Goal: Task Accomplishment & Management: Manage account settings

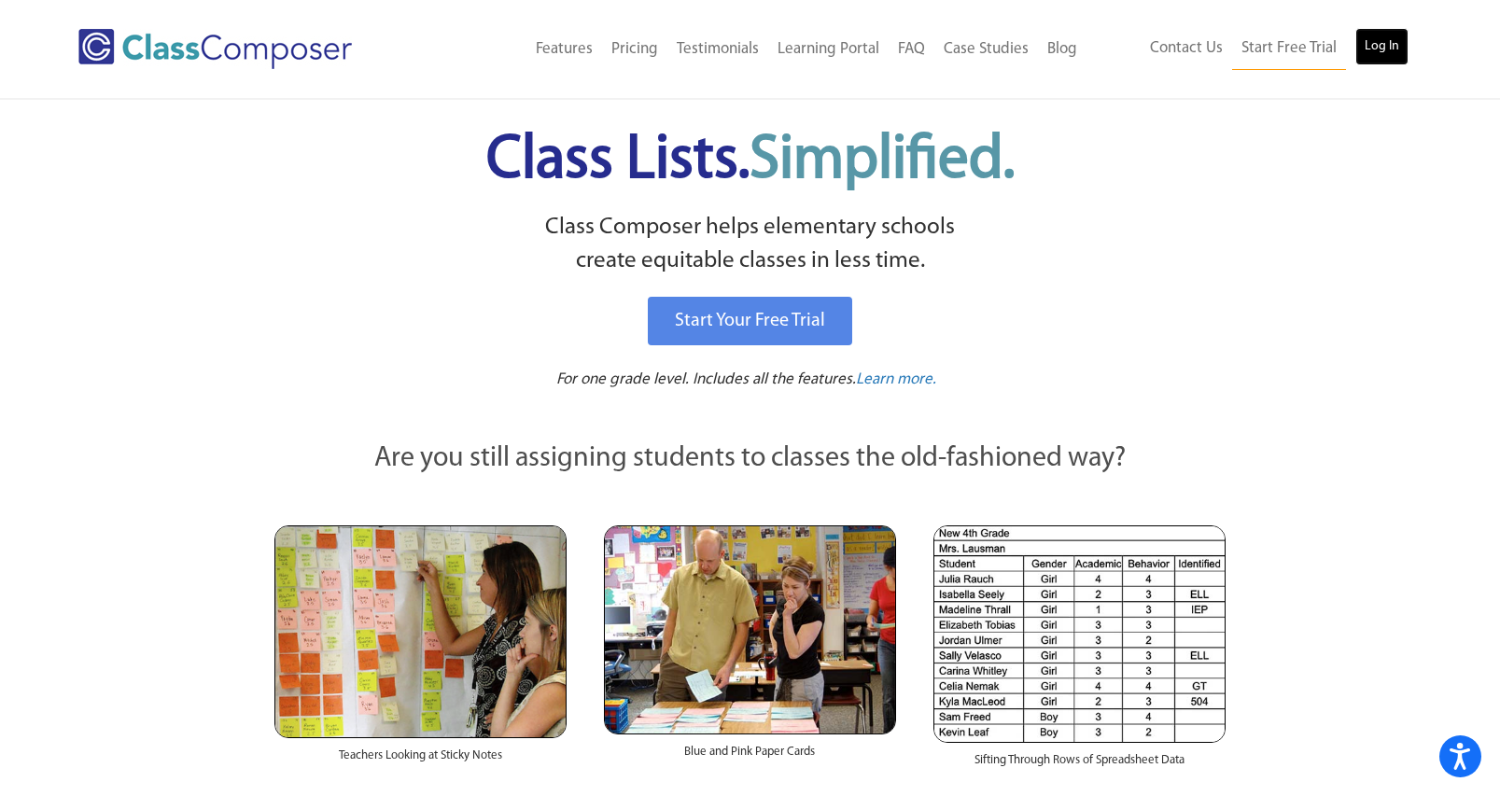
click at [1380, 44] on link "Log In" at bounding box center [1381, 46] width 53 height 37
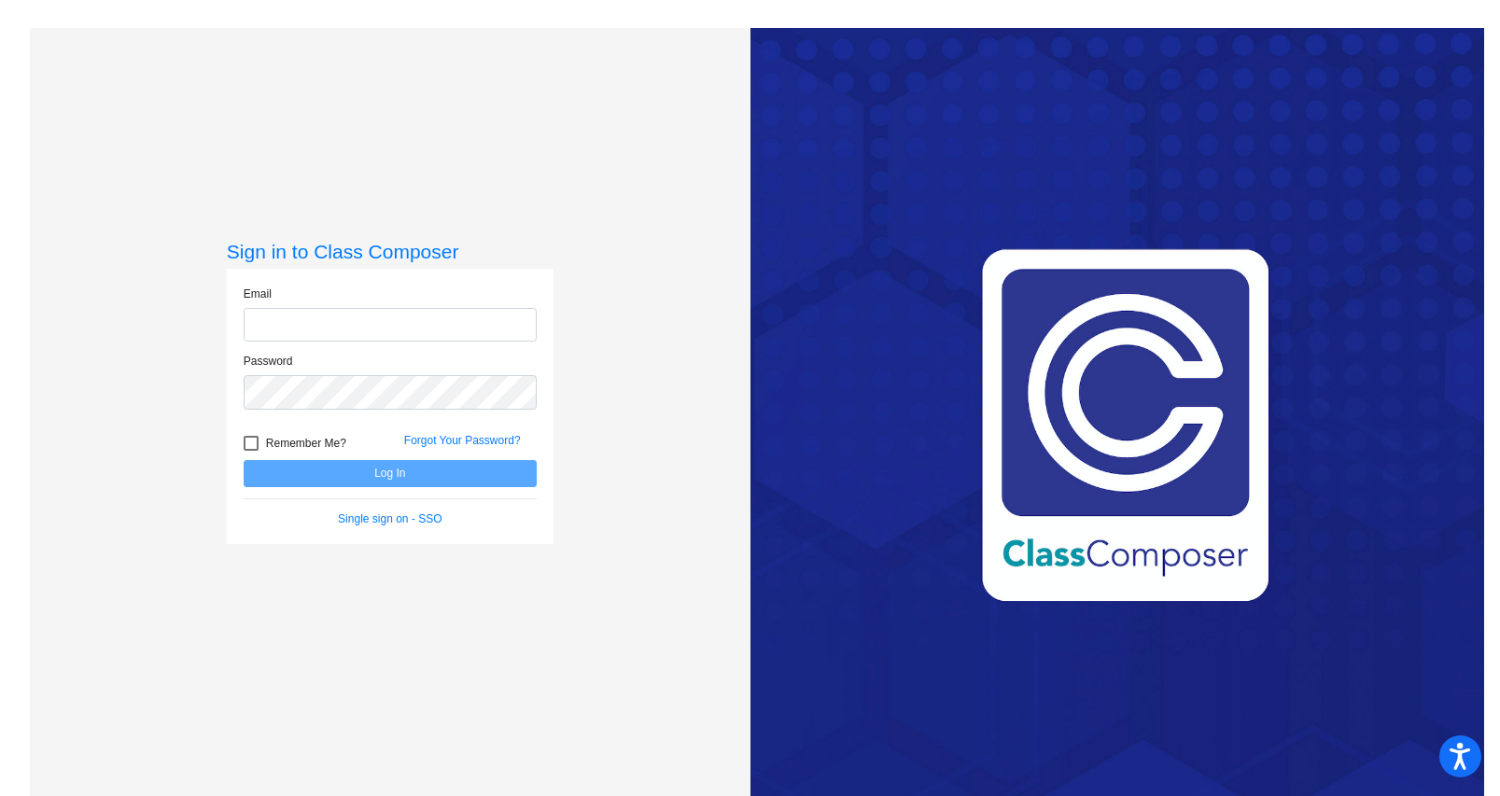
click at [427, 328] on input "email" at bounding box center [390, 325] width 293 height 35
type input "[EMAIL_ADDRESS][DOMAIN_NAME]"
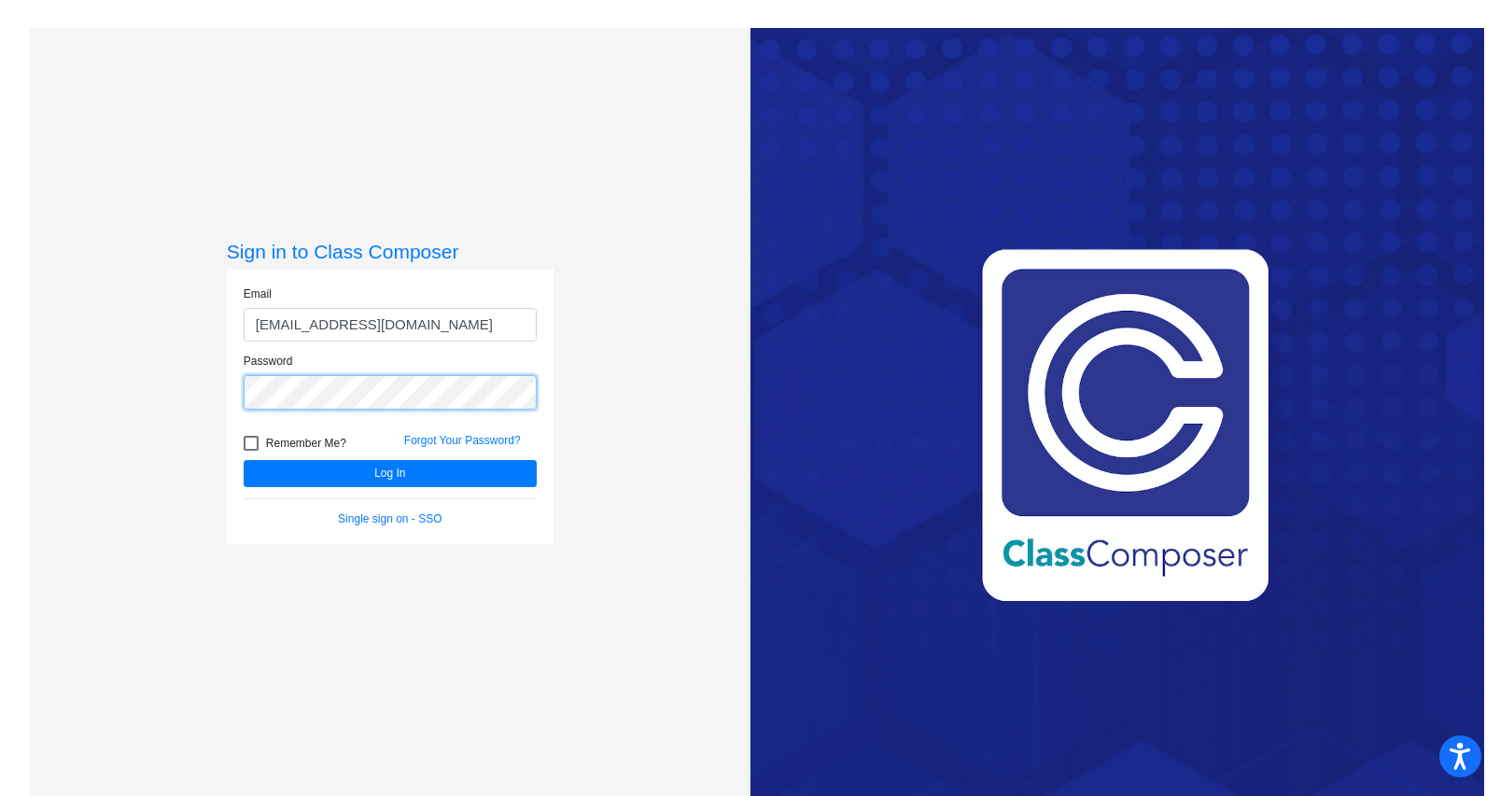
click at [244, 460] on button "Log In" at bounding box center [390, 473] width 293 height 27
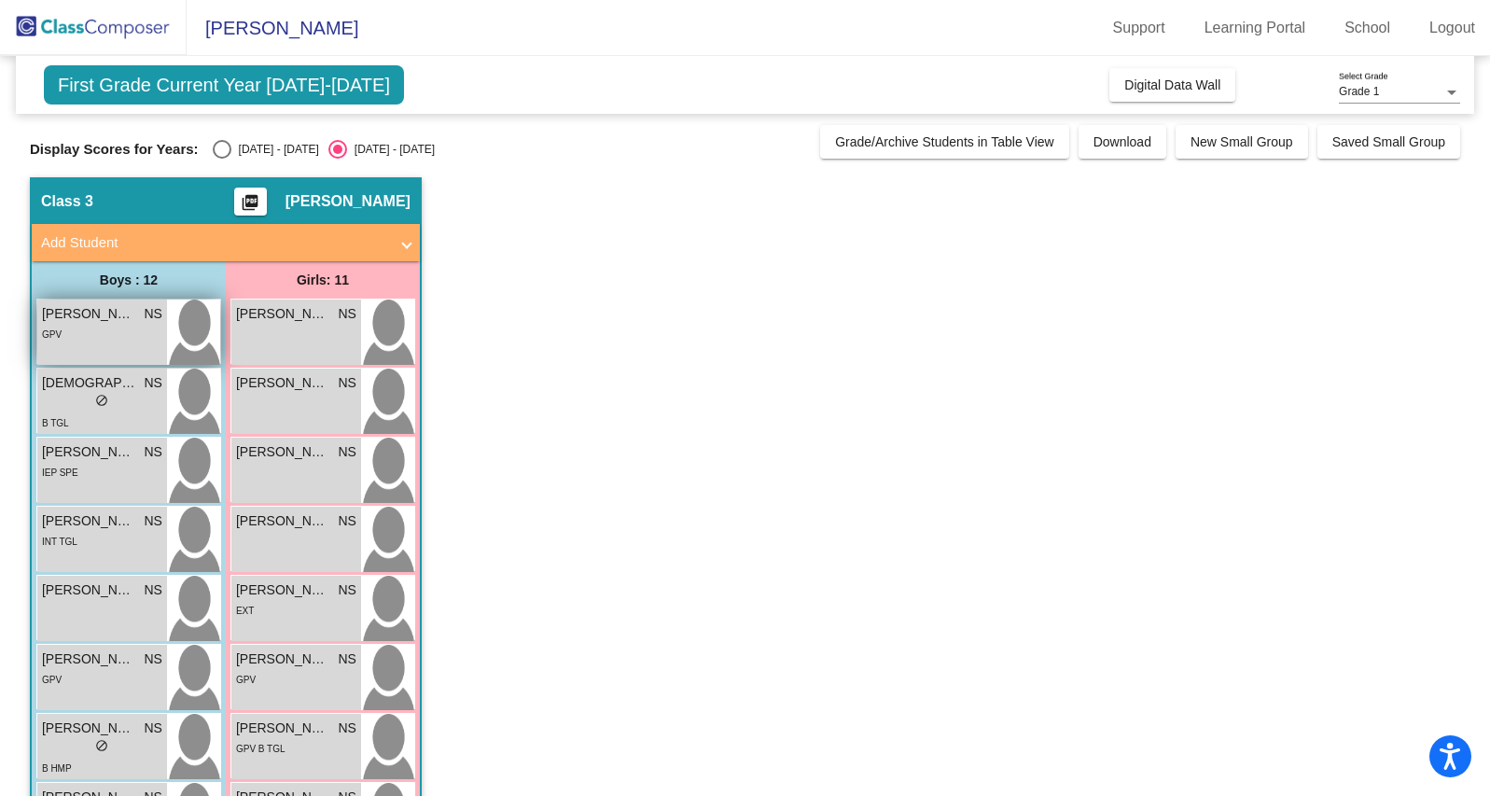
click at [127, 337] on div "GPV" at bounding box center [102, 334] width 120 height 20
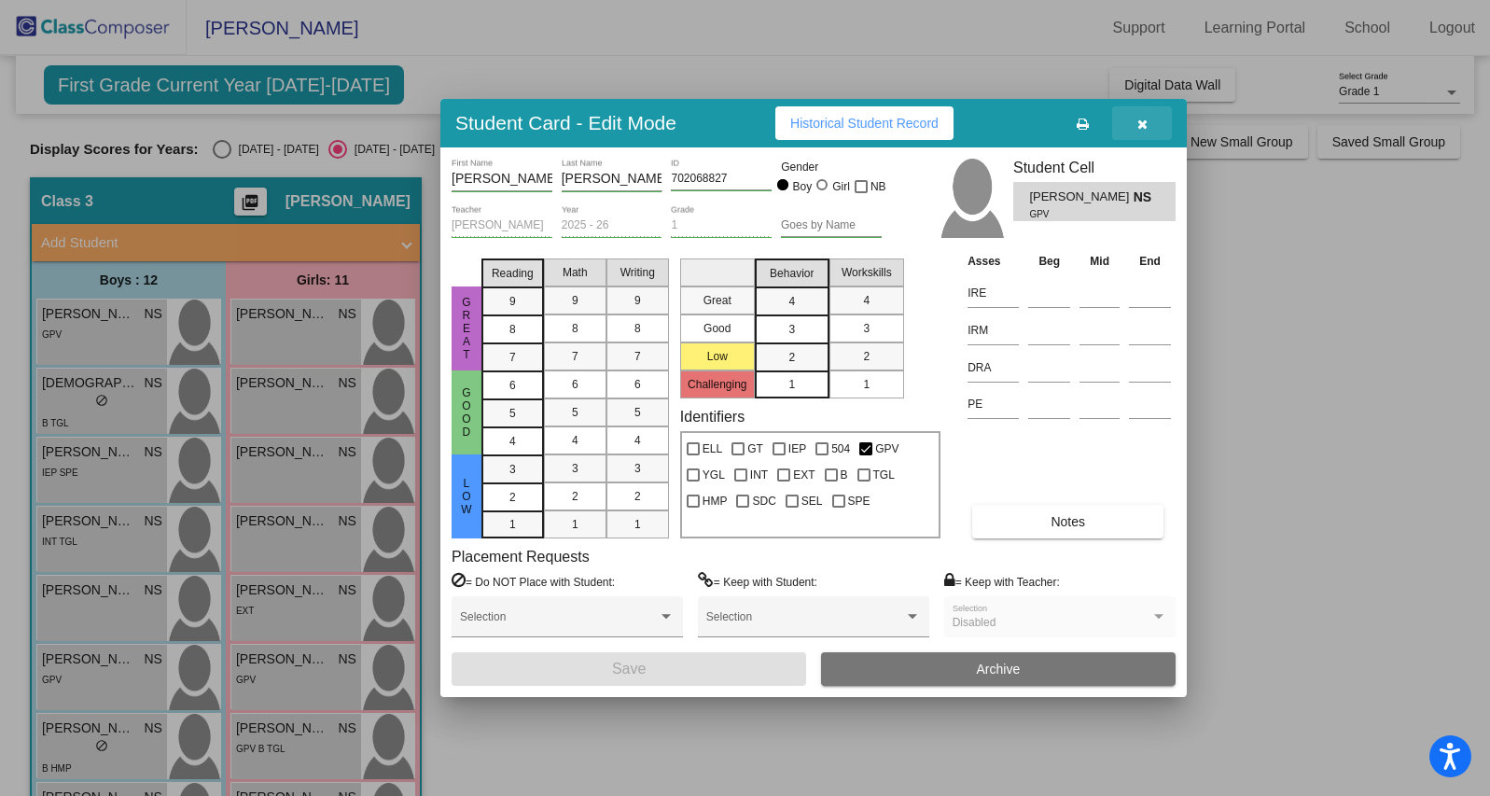
click at [1141, 125] on icon "button" at bounding box center [1143, 124] width 10 height 13
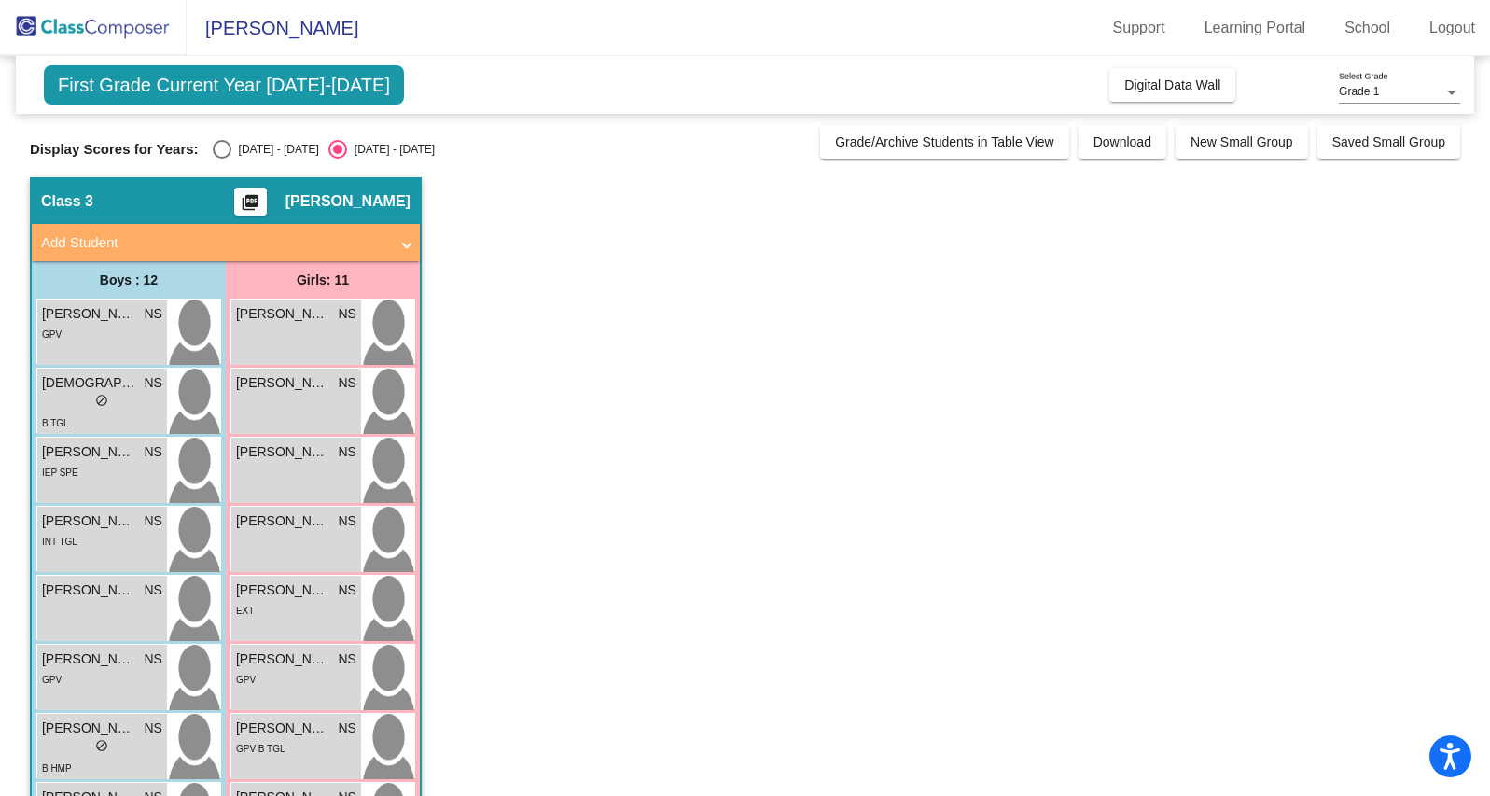
click at [218, 146] on div "Select an option" at bounding box center [222, 149] width 19 height 19
click at [221, 159] on input "[DATE] - [DATE]" at bounding box center [221, 159] width 1 height 1
radio input "true"
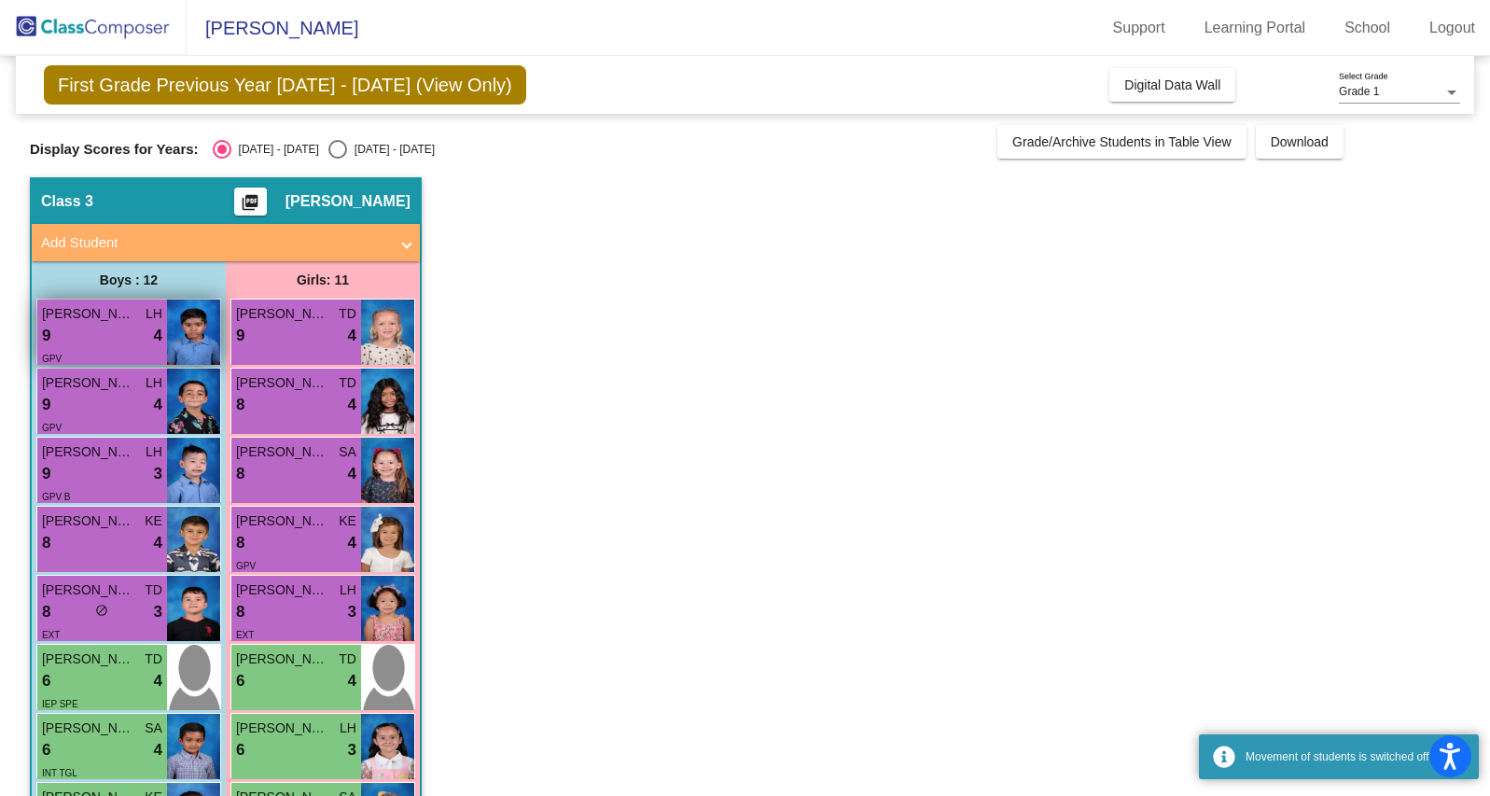
click at [113, 332] on div "9 lock do_not_disturb_alt 4" at bounding box center [102, 336] width 120 height 24
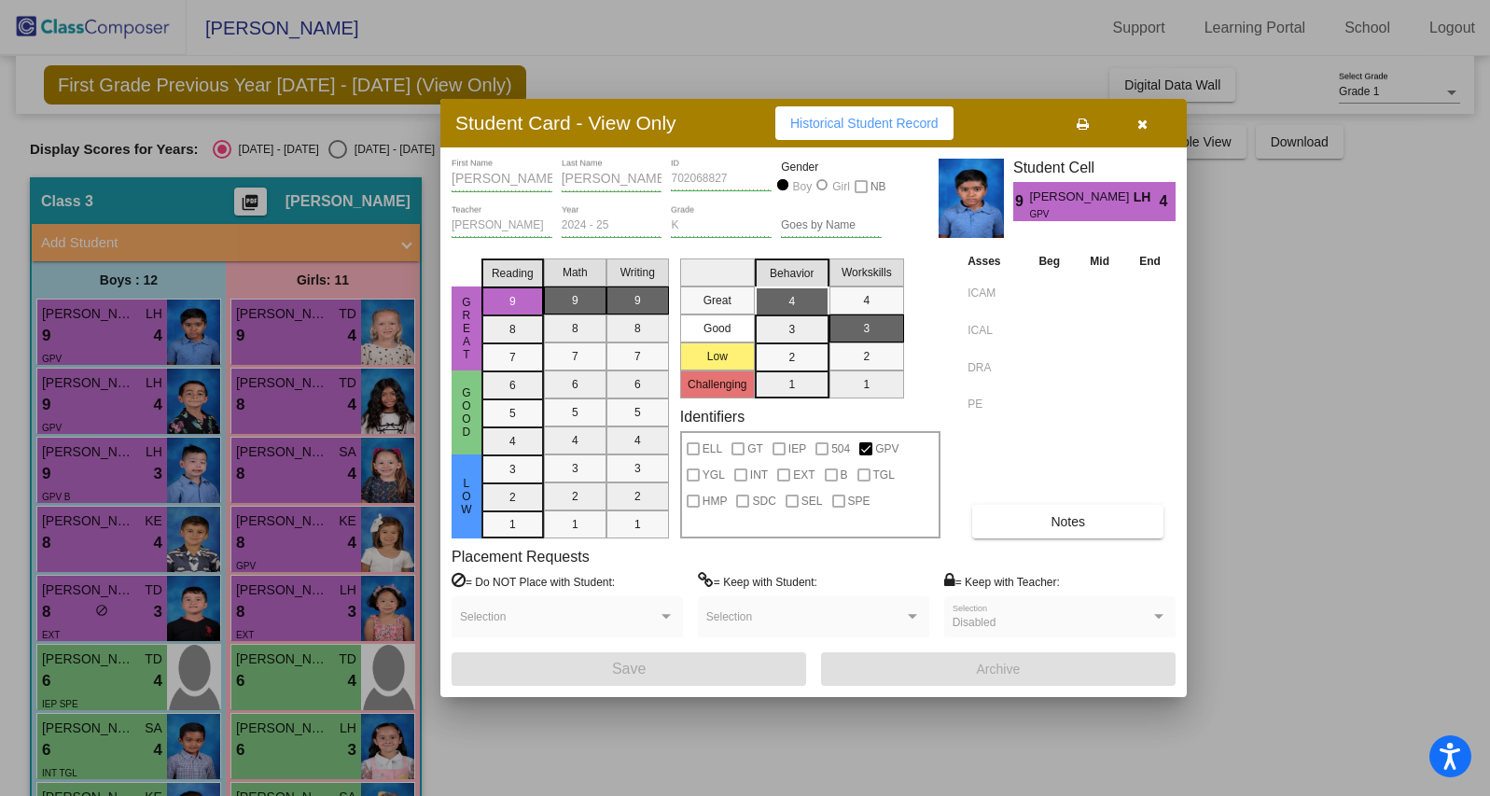
click at [272, 339] on div at bounding box center [745, 398] width 1490 height 796
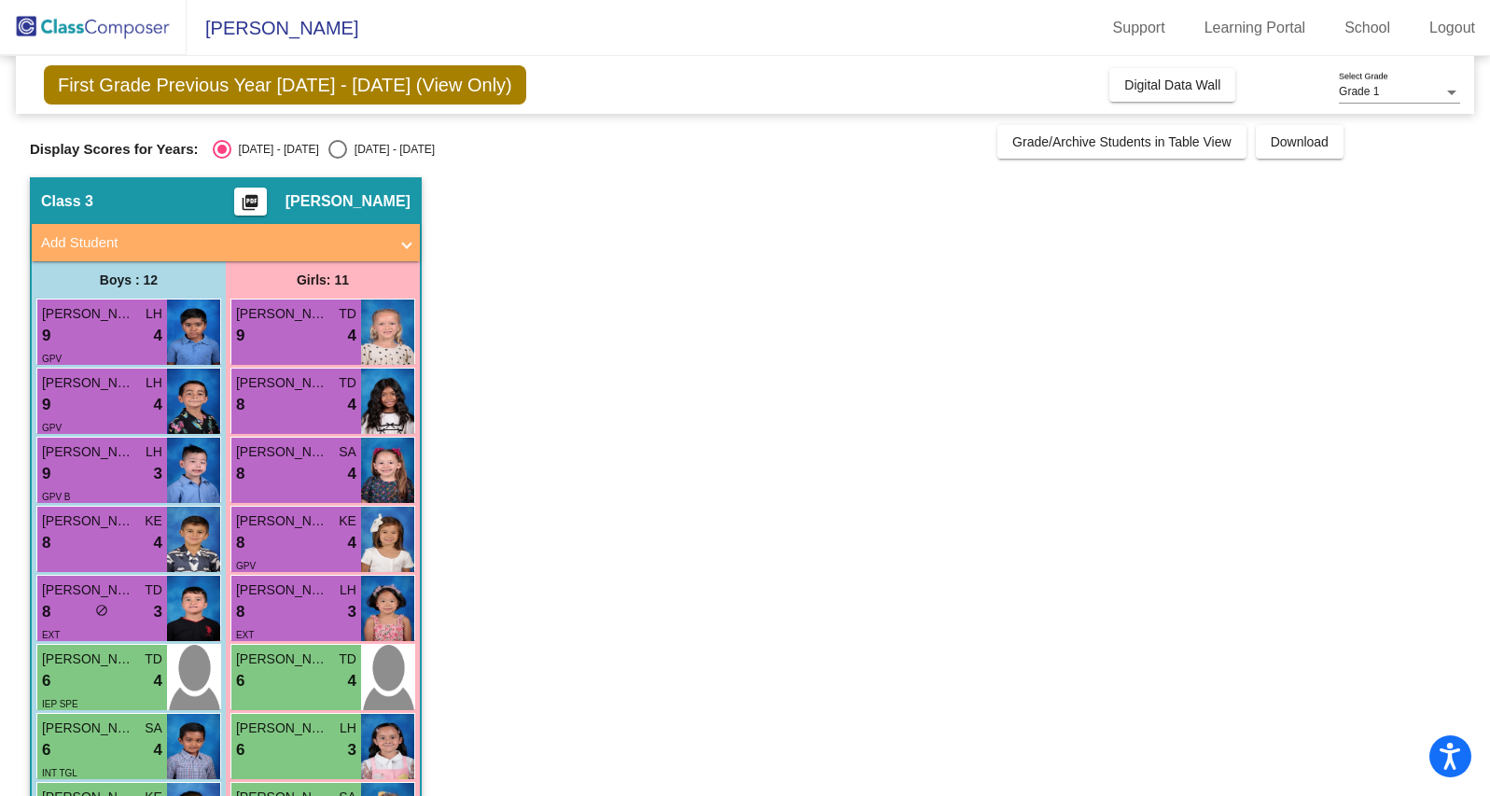
click at [272, 339] on div "9 lock do_not_disturb_alt 4" at bounding box center [296, 336] width 120 height 24
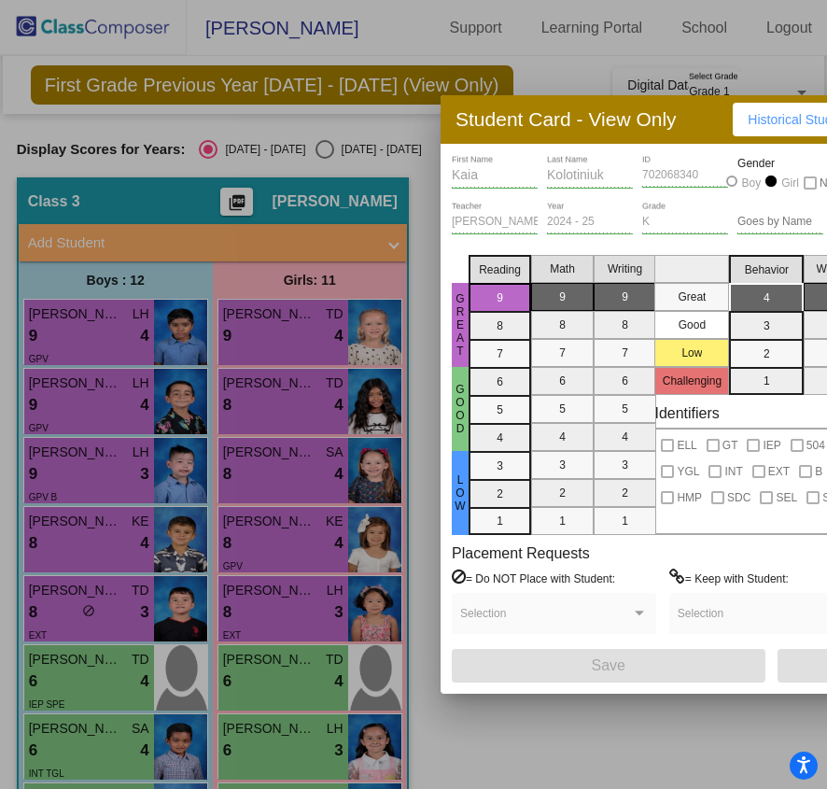
click at [3, 253] on div at bounding box center [413, 394] width 827 height 789
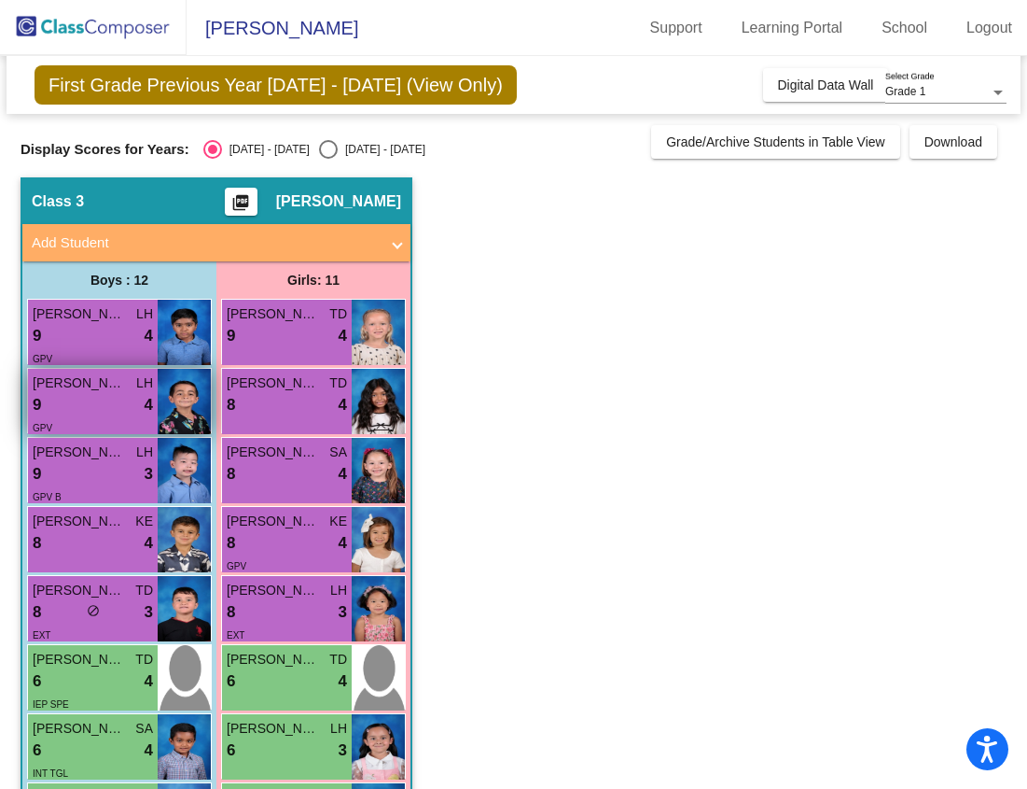
click at [98, 410] on div "9 lock do_not_disturb_alt 4" at bounding box center [93, 405] width 120 height 24
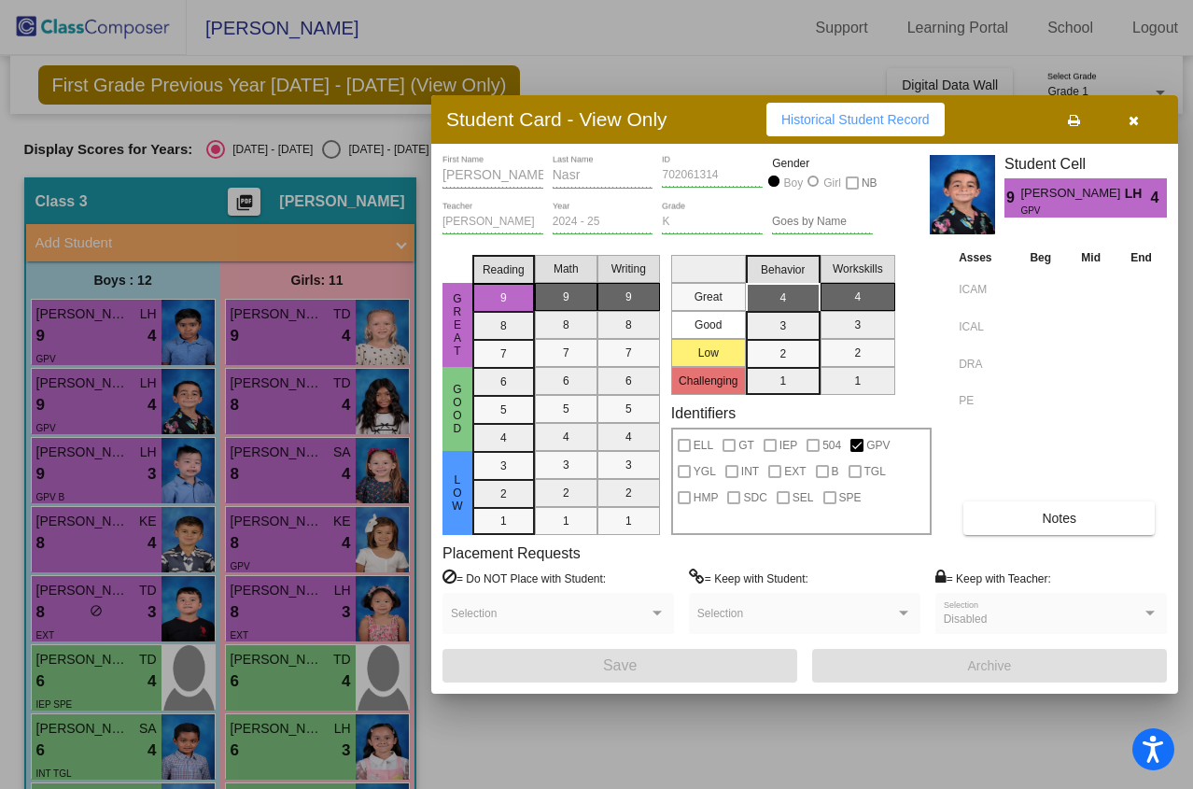
click at [249, 419] on div at bounding box center [596, 394] width 1193 height 789
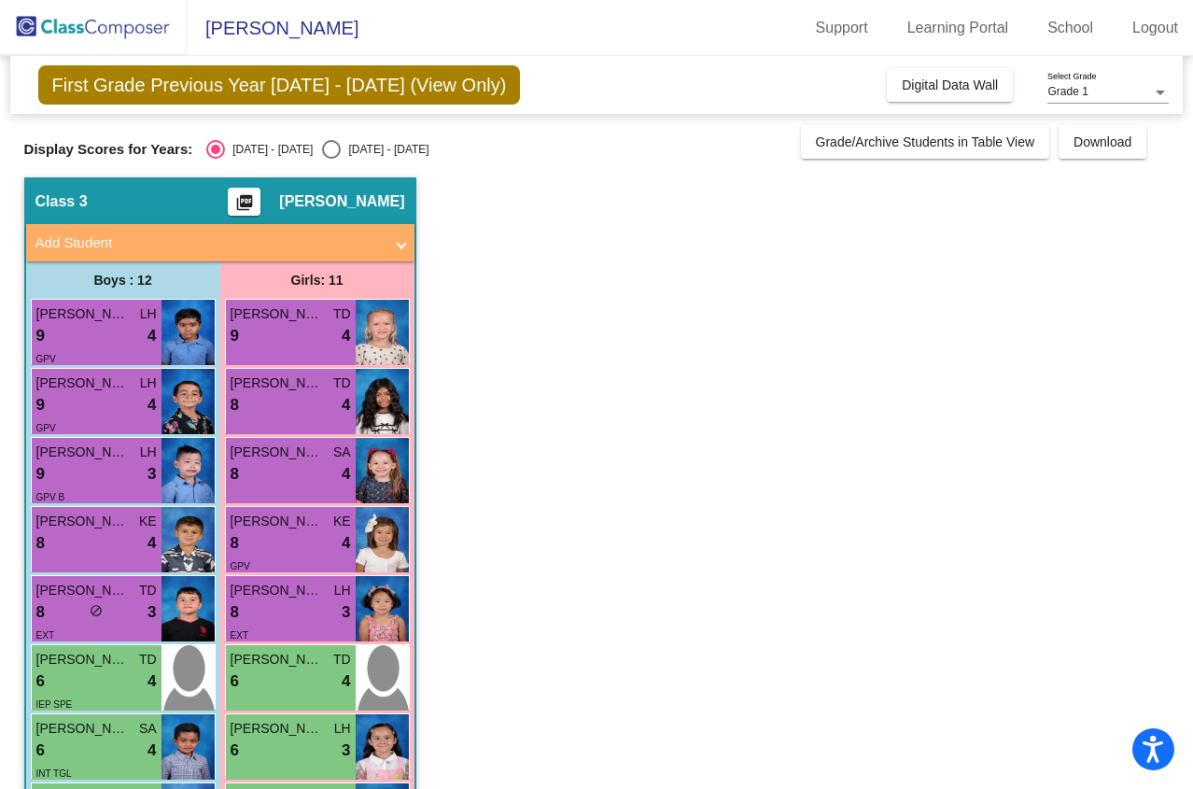
click at [249, 419] on div "[PERSON_NAME] TD 8 lock do_not_disturb_alt 4" at bounding box center [291, 401] width 130 height 65
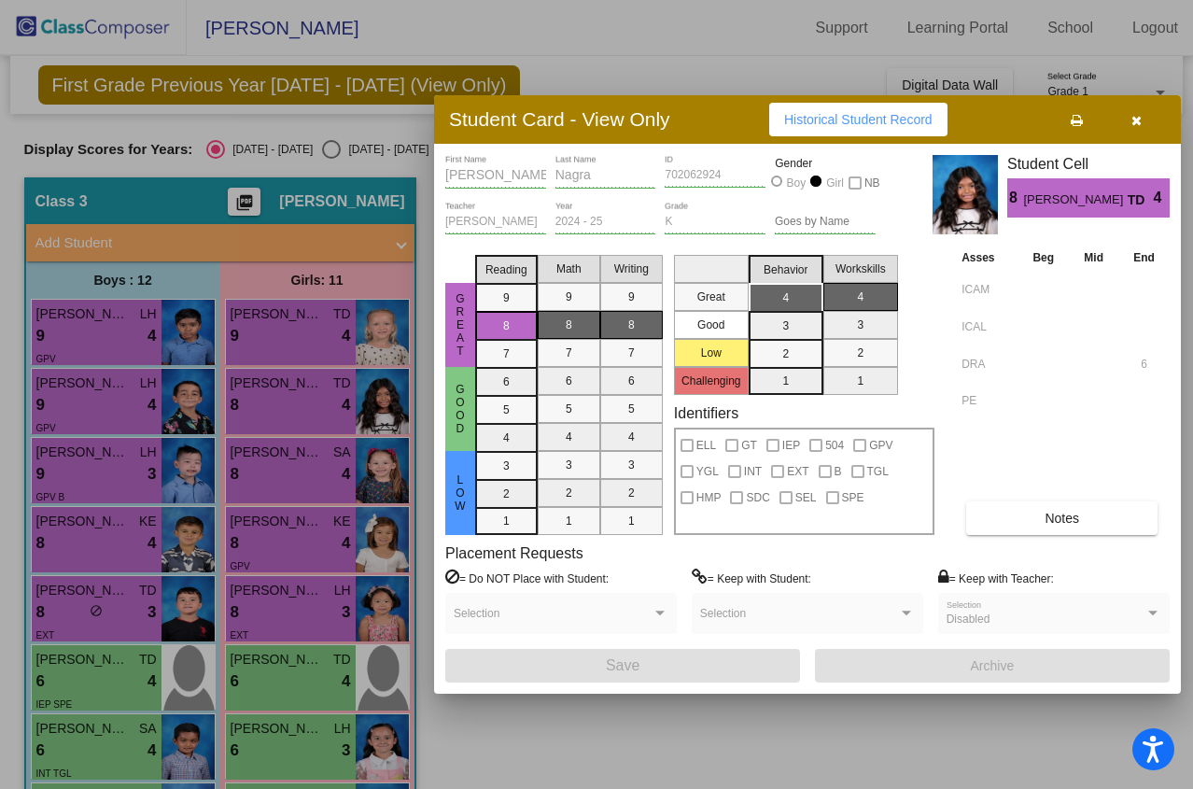
click at [1134, 120] on icon "button" at bounding box center [1136, 120] width 10 height 13
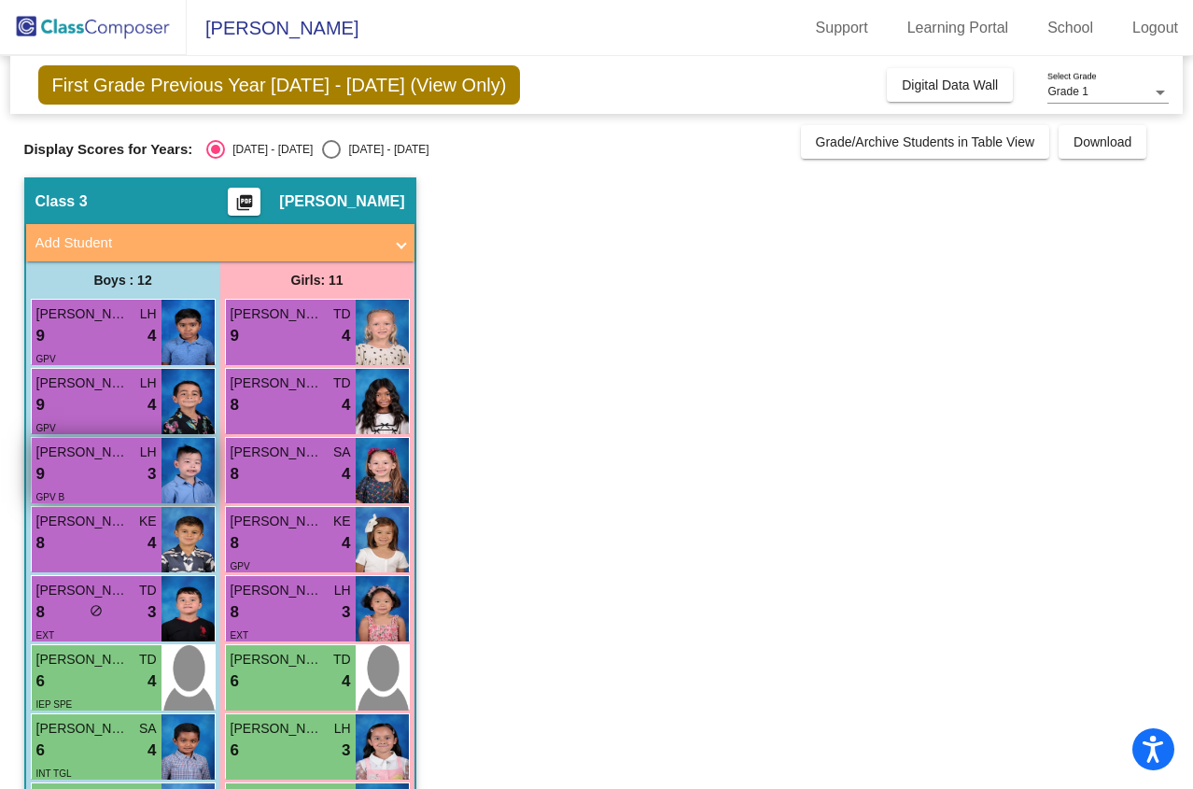
click at [87, 476] on div "9 lock do_not_disturb_alt 3" at bounding box center [96, 474] width 120 height 24
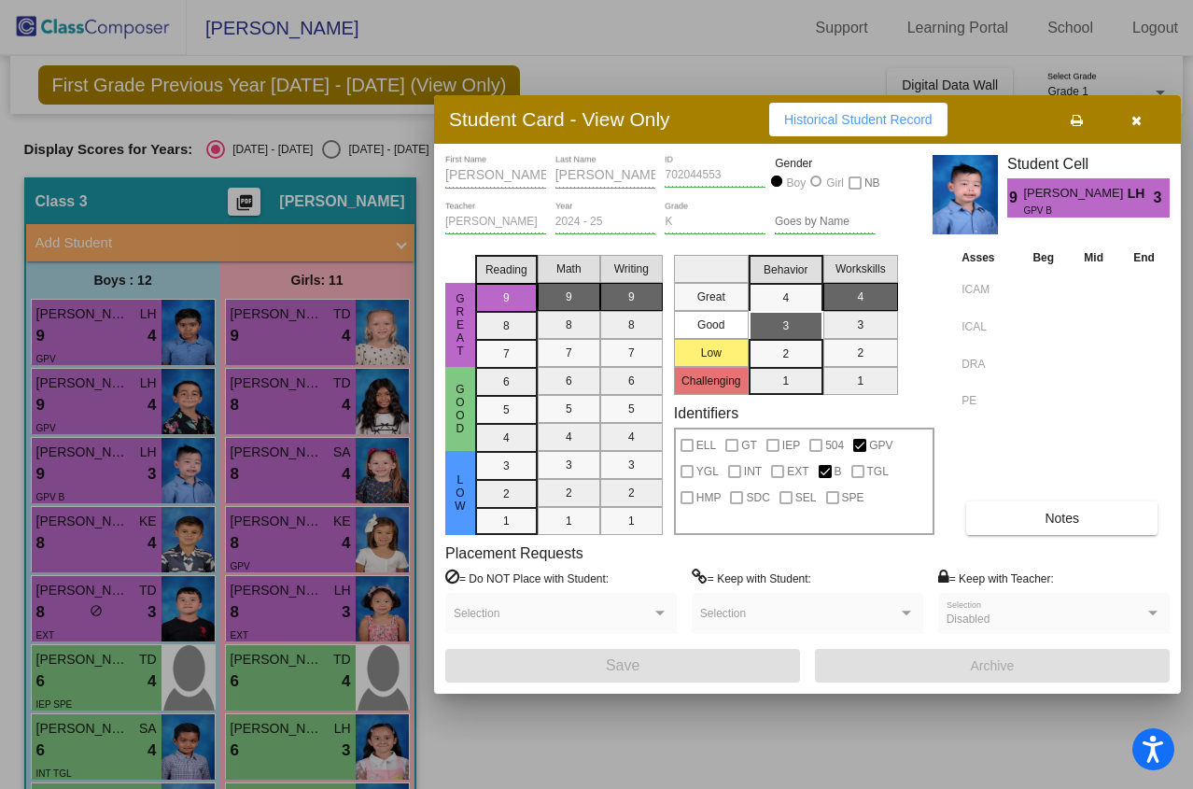
click at [252, 484] on div at bounding box center [596, 394] width 1193 height 789
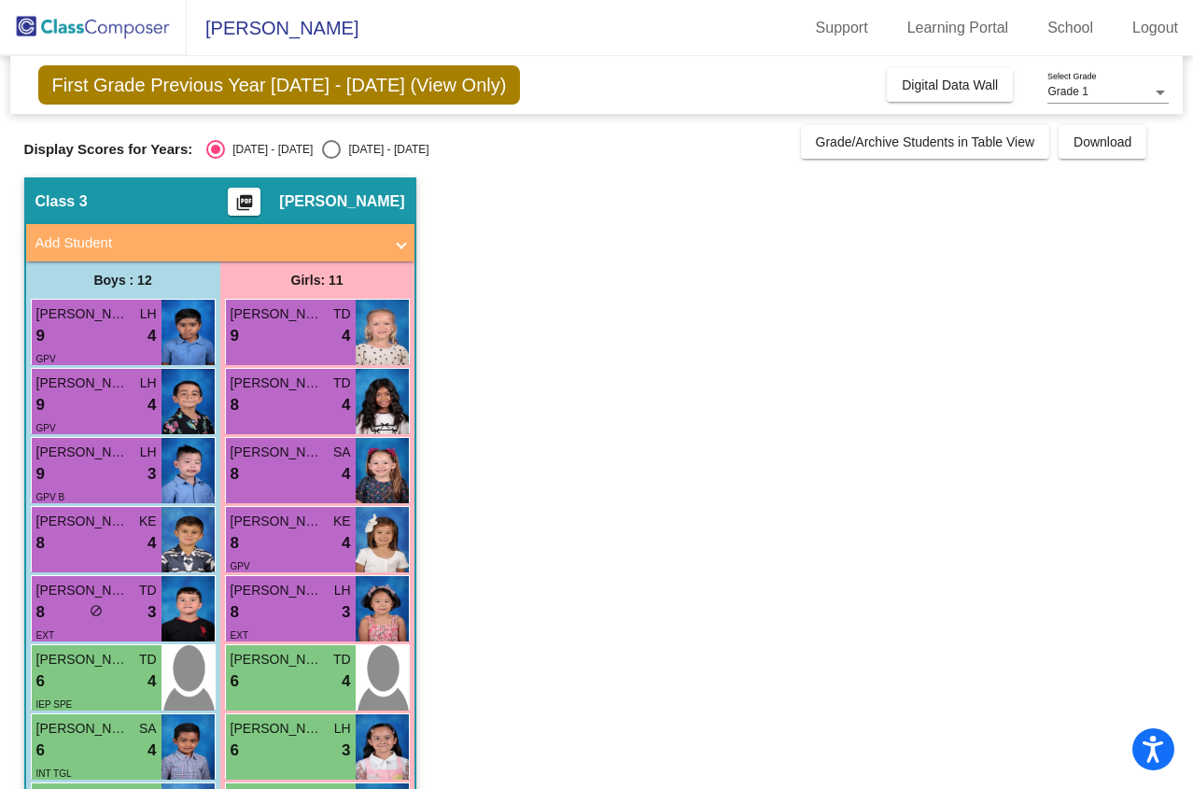
click at [252, 484] on div "8 lock do_not_disturb_alt 4" at bounding box center [291, 474] width 120 height 24
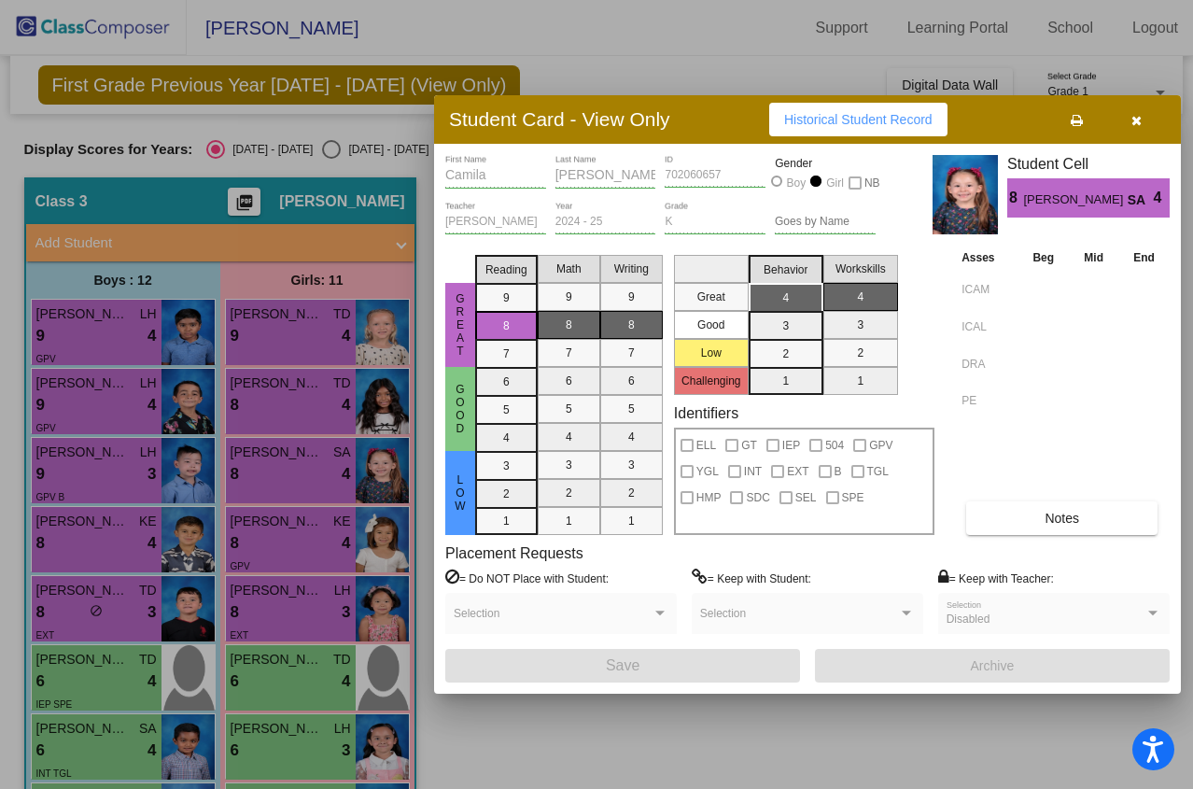
click at [71, 542] on div at bounding box center [596, 394] width 1193 height 789
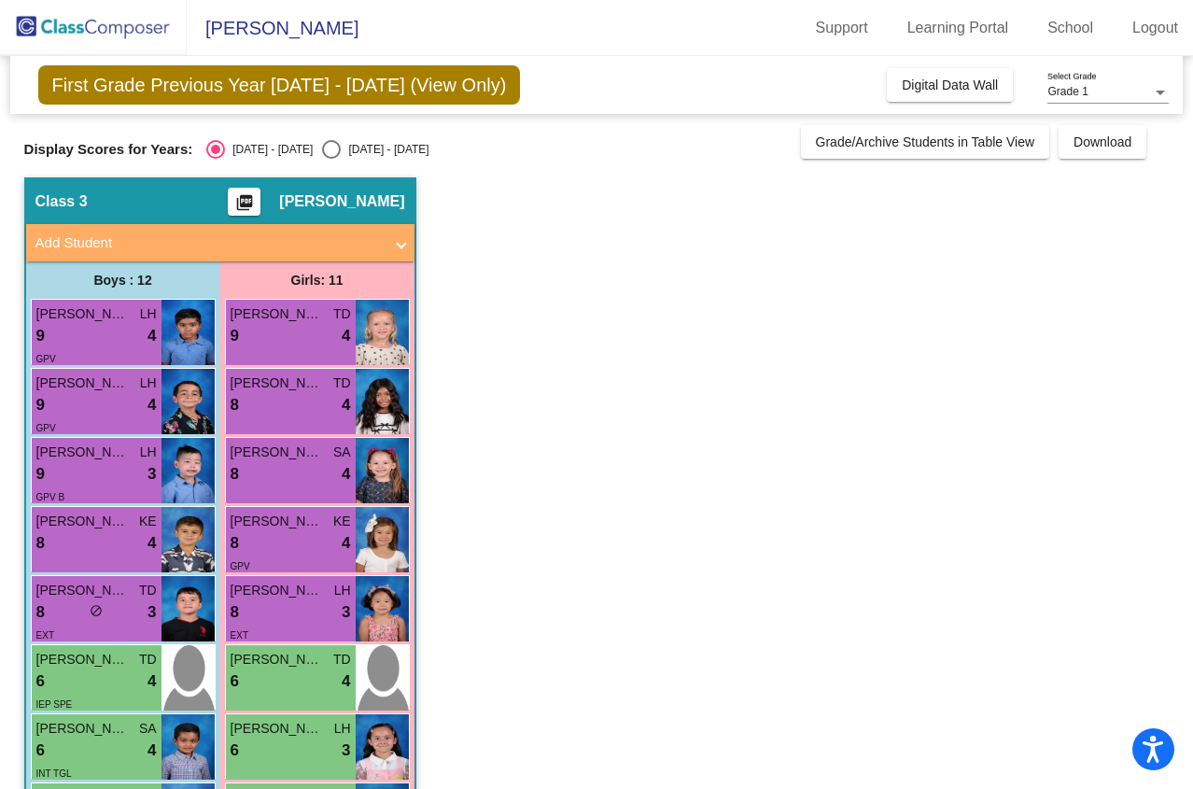
click at [71, 542] on div "8 lock do_not_disturb_alt 4" at bounding box center [96, 543] width 120 height 24
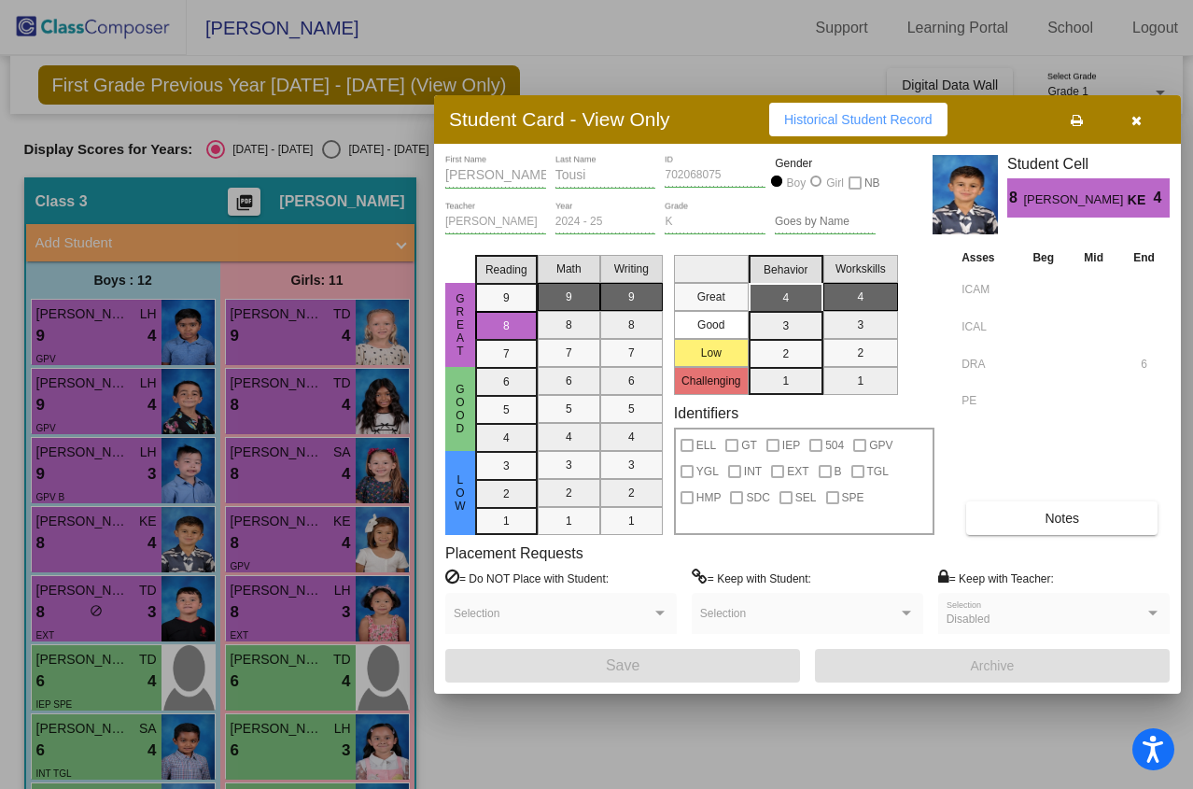
click at [83, 336] on div at bounding box center [596, 394] width 1193 height 789
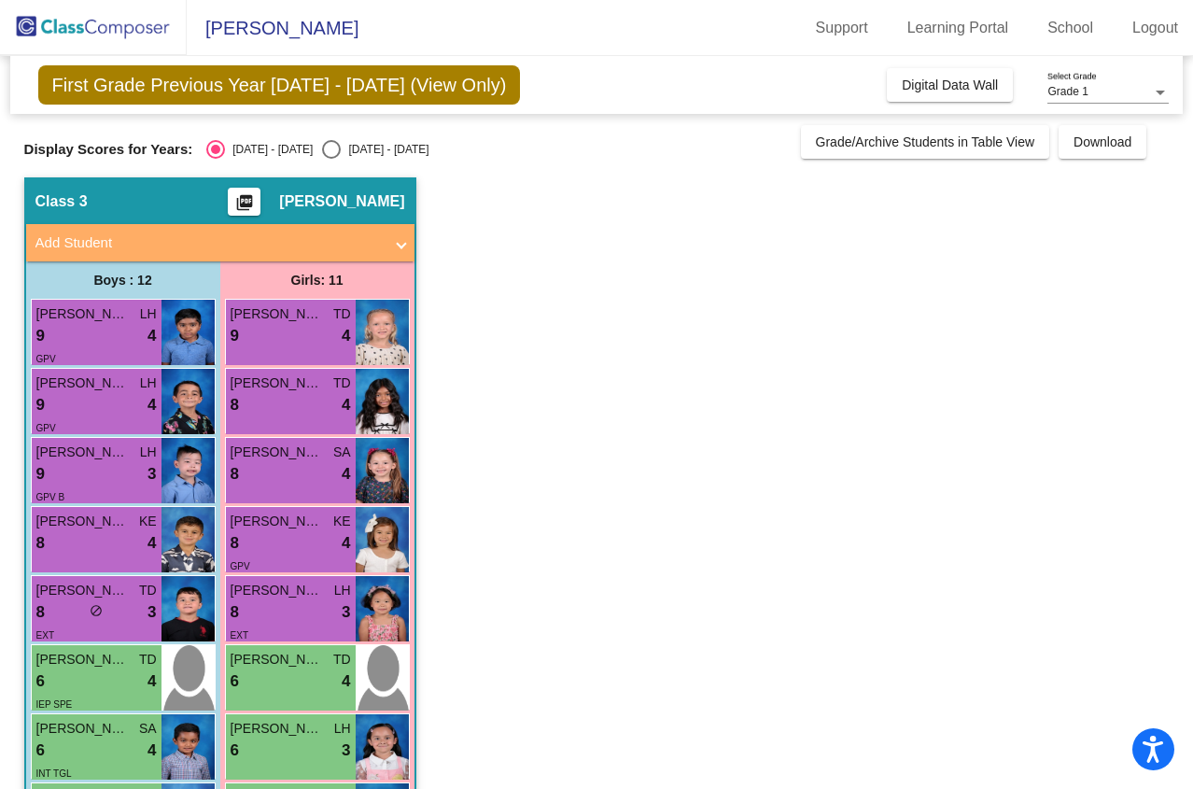
click at [83, 336] on div "9 lock do_not_disturb_alt 4" at bounding box center [96, 336] width 120 height 24
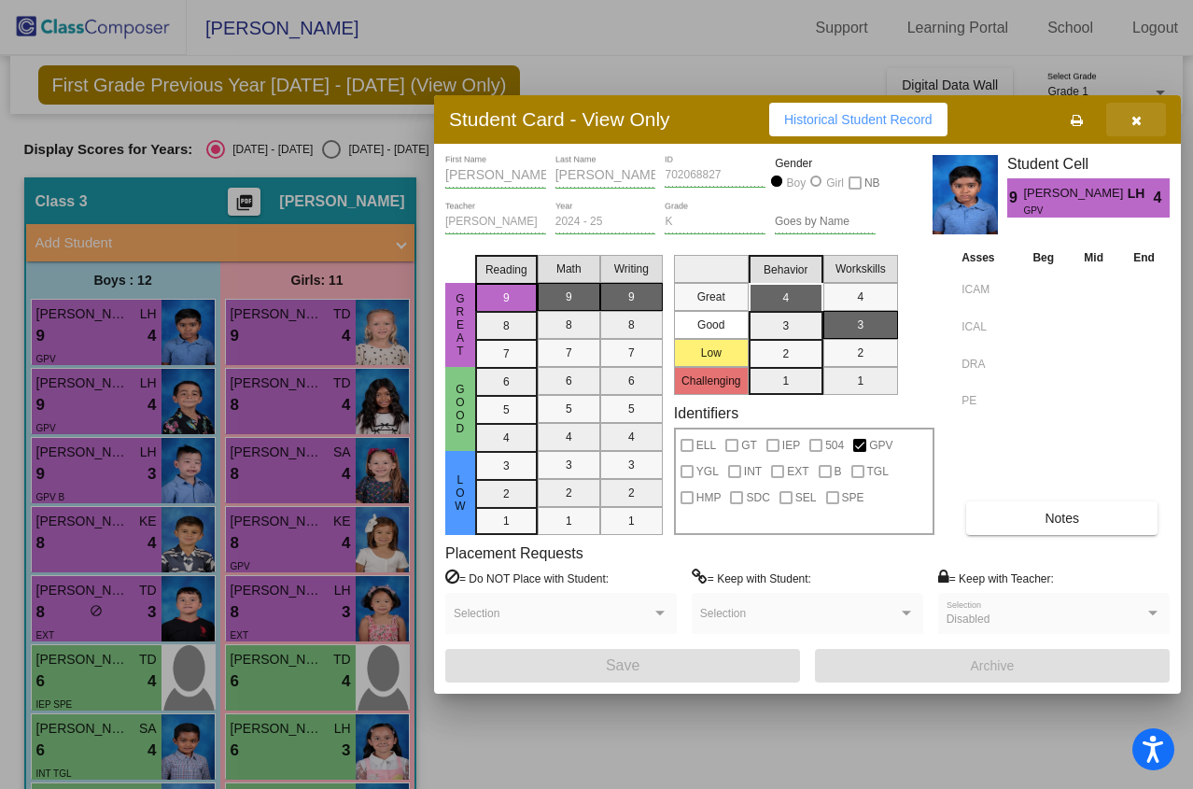
click at [1139, 126] on icon "button" at bounding box center [1136, 120] width 10 height 13
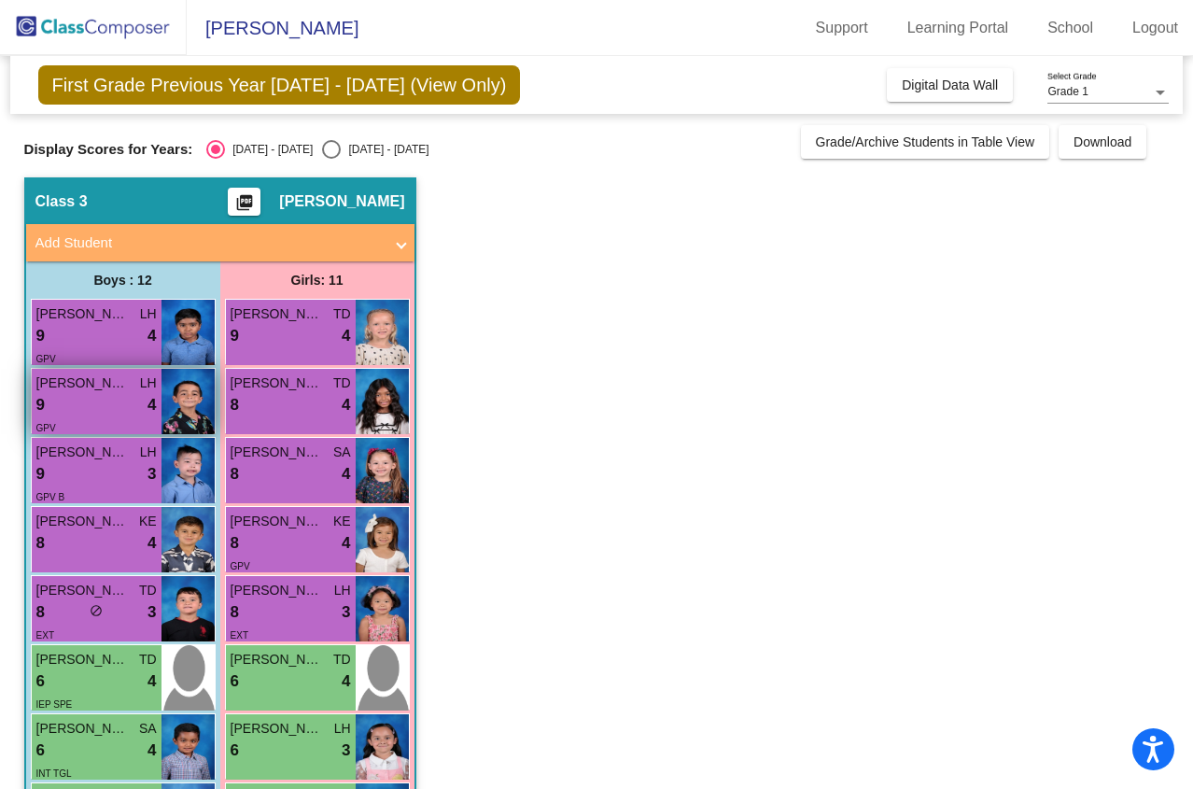
click at [79, 395] on div "9 lock do_not_disturb_alt 4" at bounding box center [96, 405] width 120 height 24
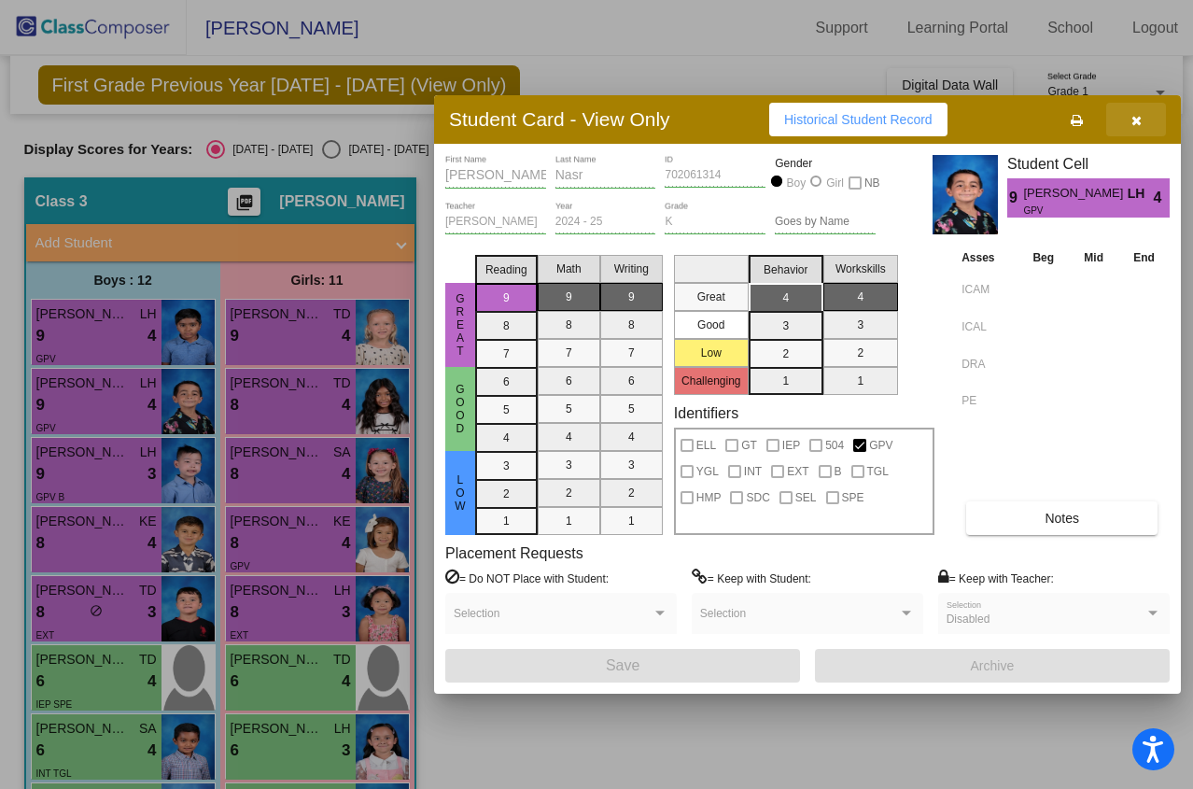
click at [1131, 125] on icon "button" at bounding box center [1136, 120] width 10 height 13
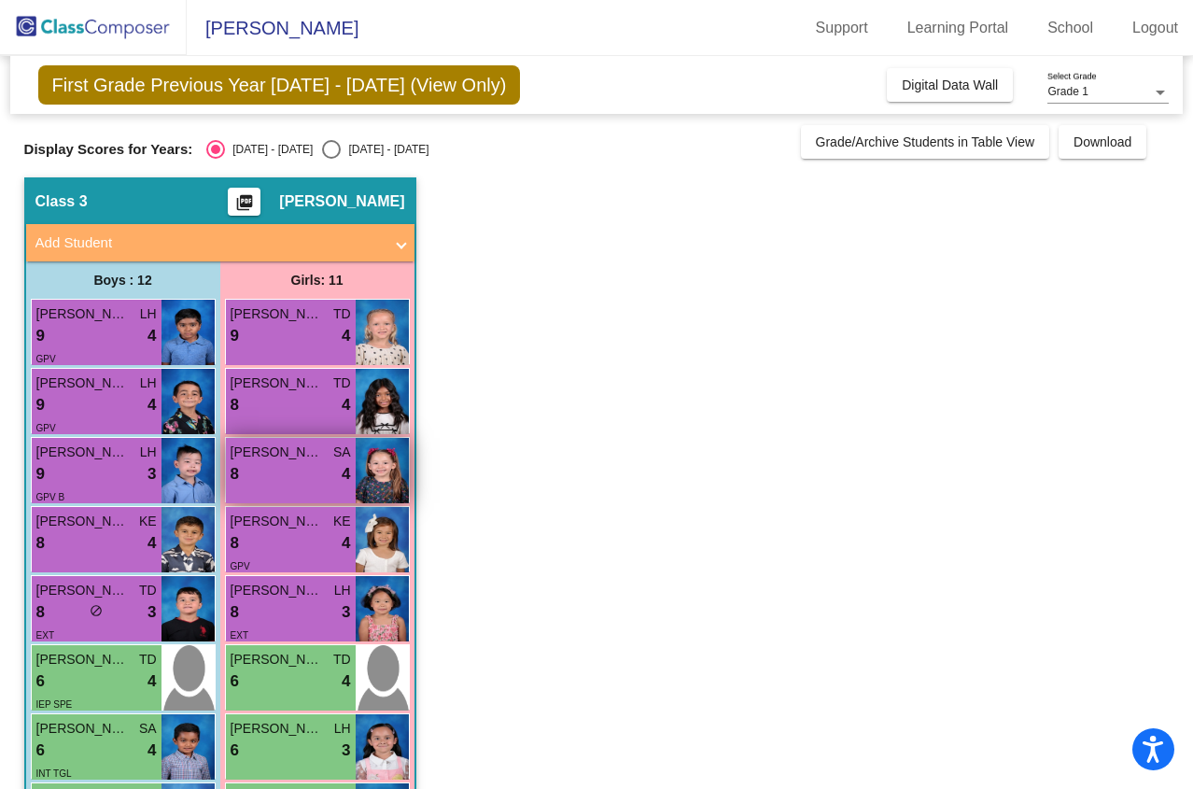
click at [310, 468] on div "8 lock do_not_disturb_alt 4" at bounding box center [291, 474] width 120 height 24
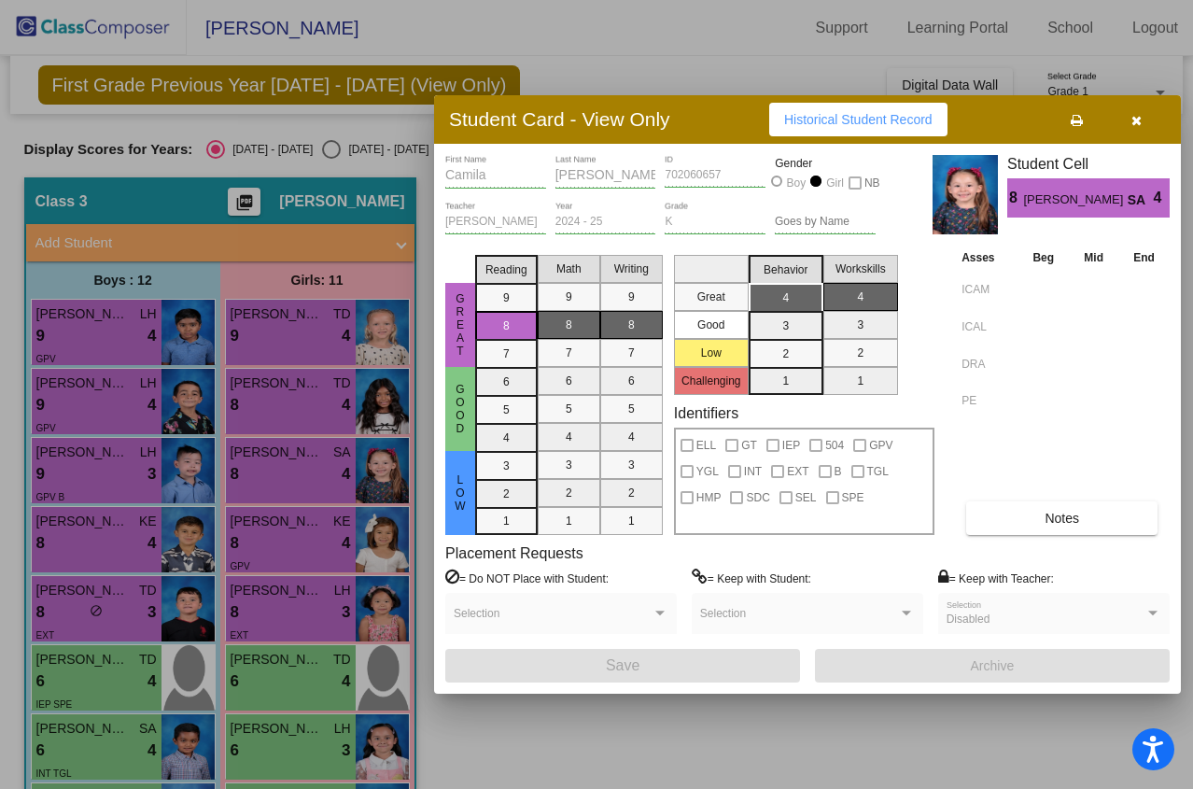
click at [1127, 125] on button "button" at bounding box center [1136, 120] width 60 height 34
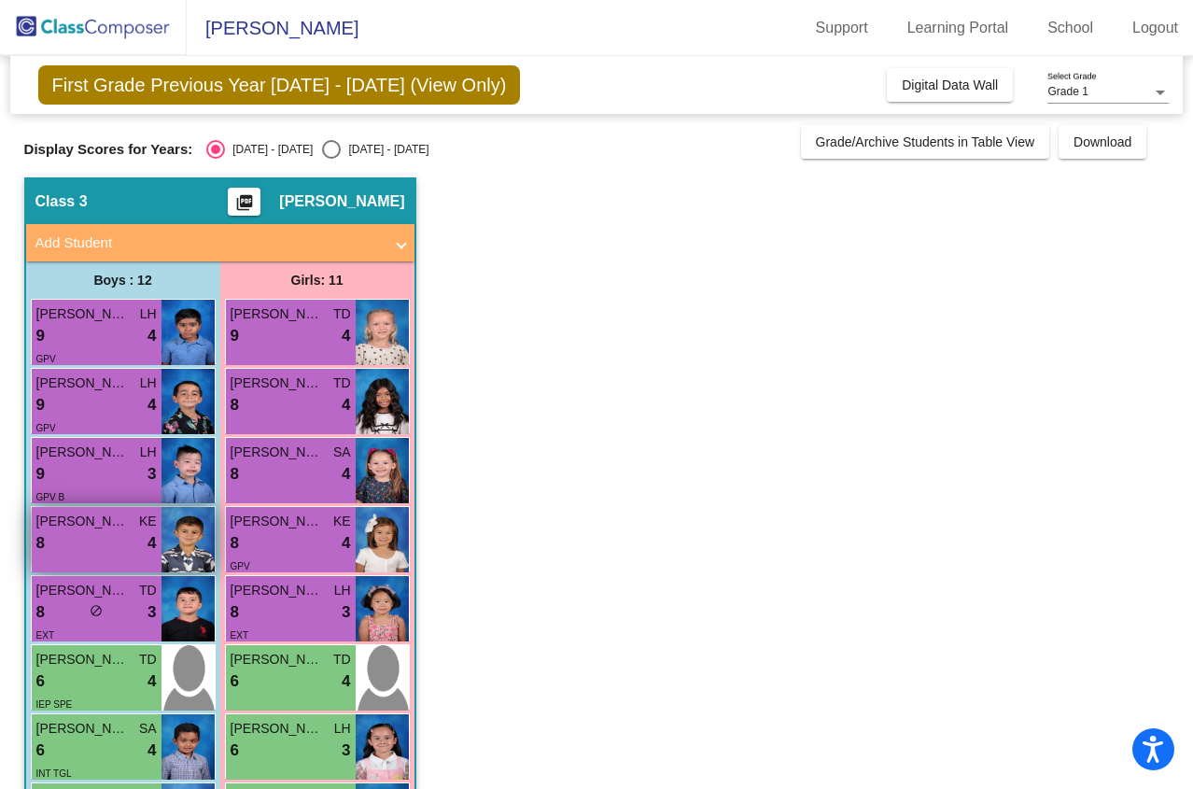
click at [100, 535] on div "8 lock do_not_disturb_alt 4" at bounding box center [96, 543] width 120 height 24
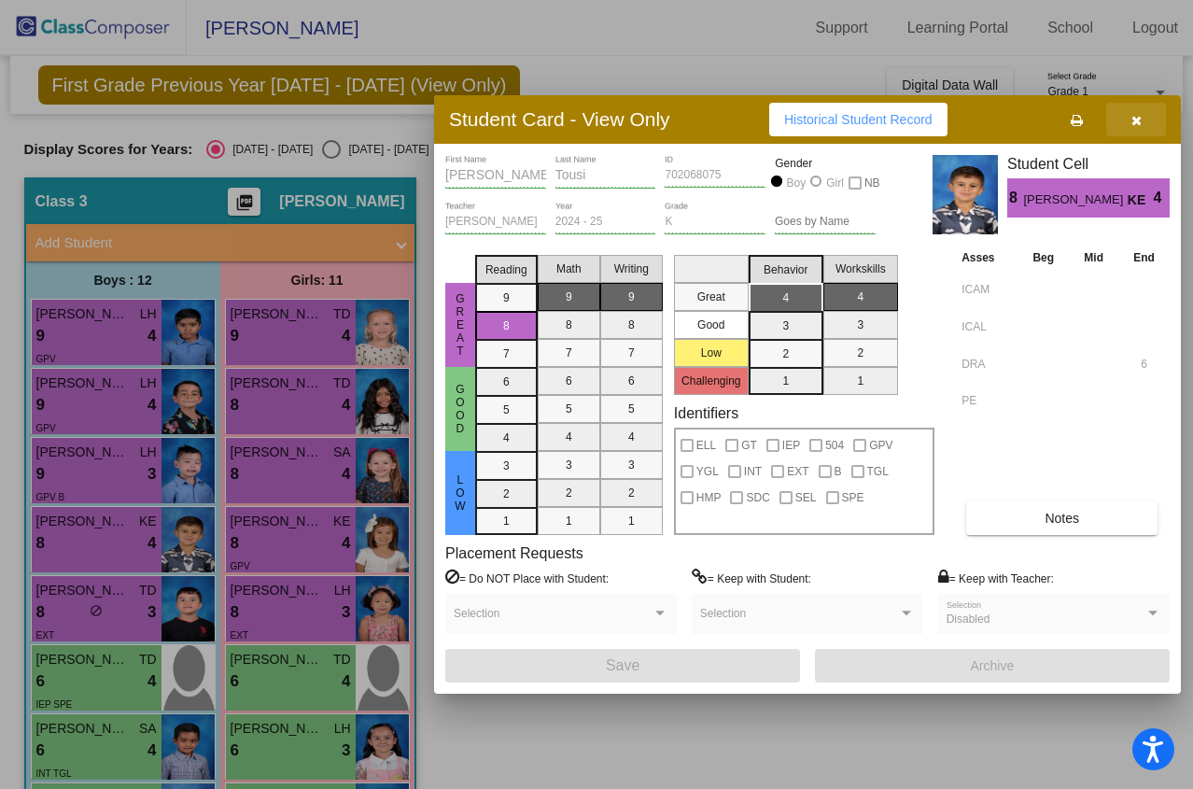
click at [1133, 123] on icon "button" at bounding box center [1136, 120] width 10 height 13
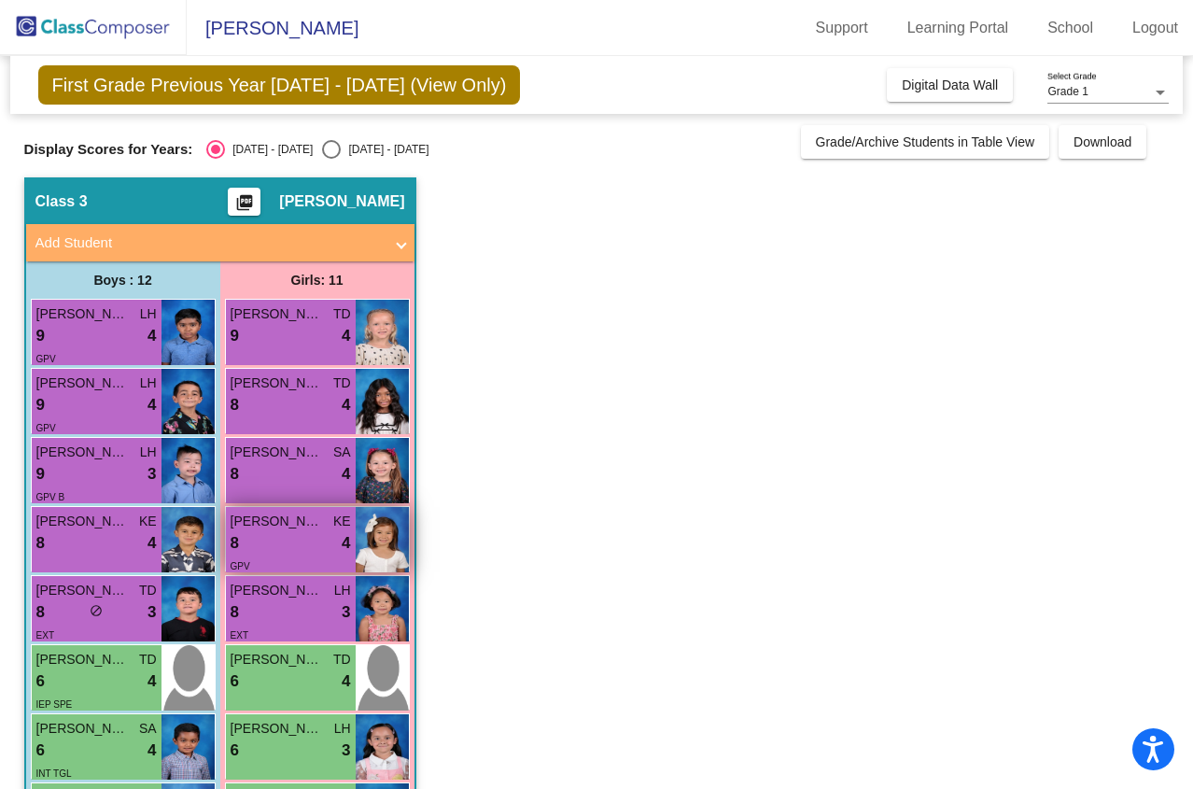
click at [331, 538] on div "8 lock do_not_disturb_alt 4" at bounding box center [291, 543] width 120 height 24
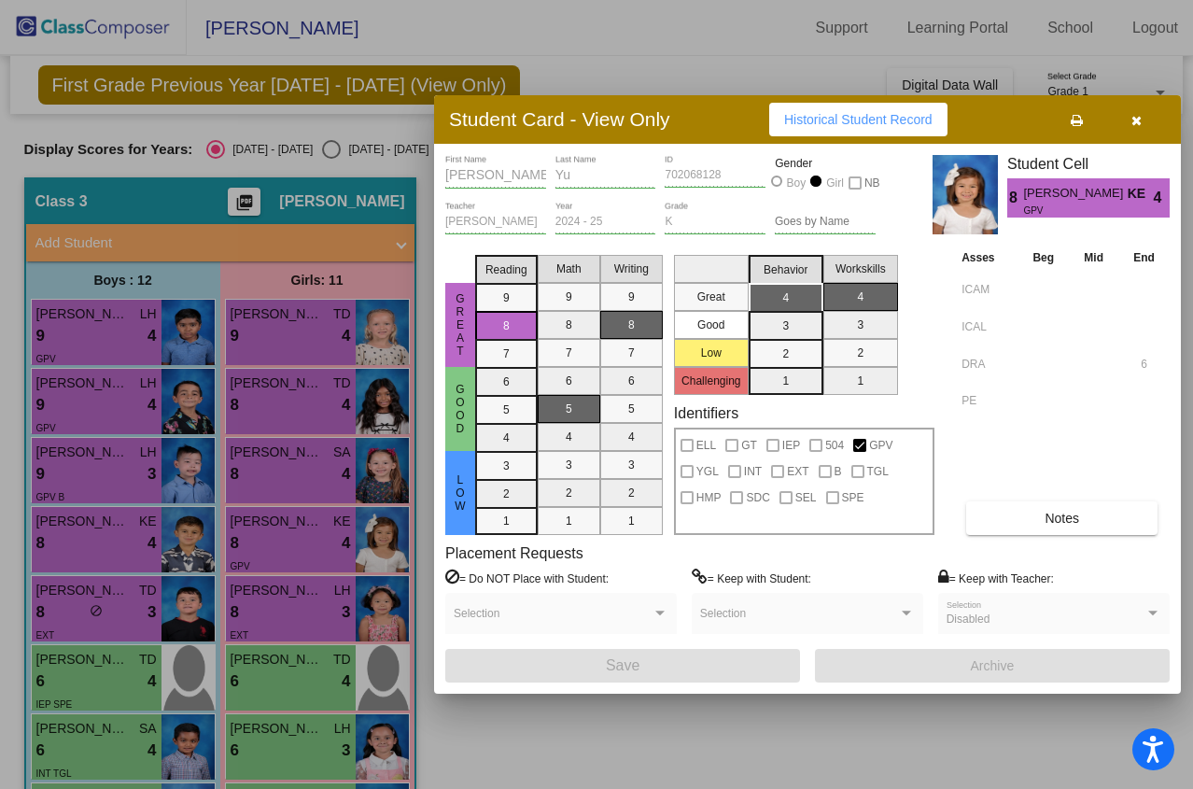
click at [1132, 122] on icon "button" at bounding box center [1136, 120] width 10 height 13
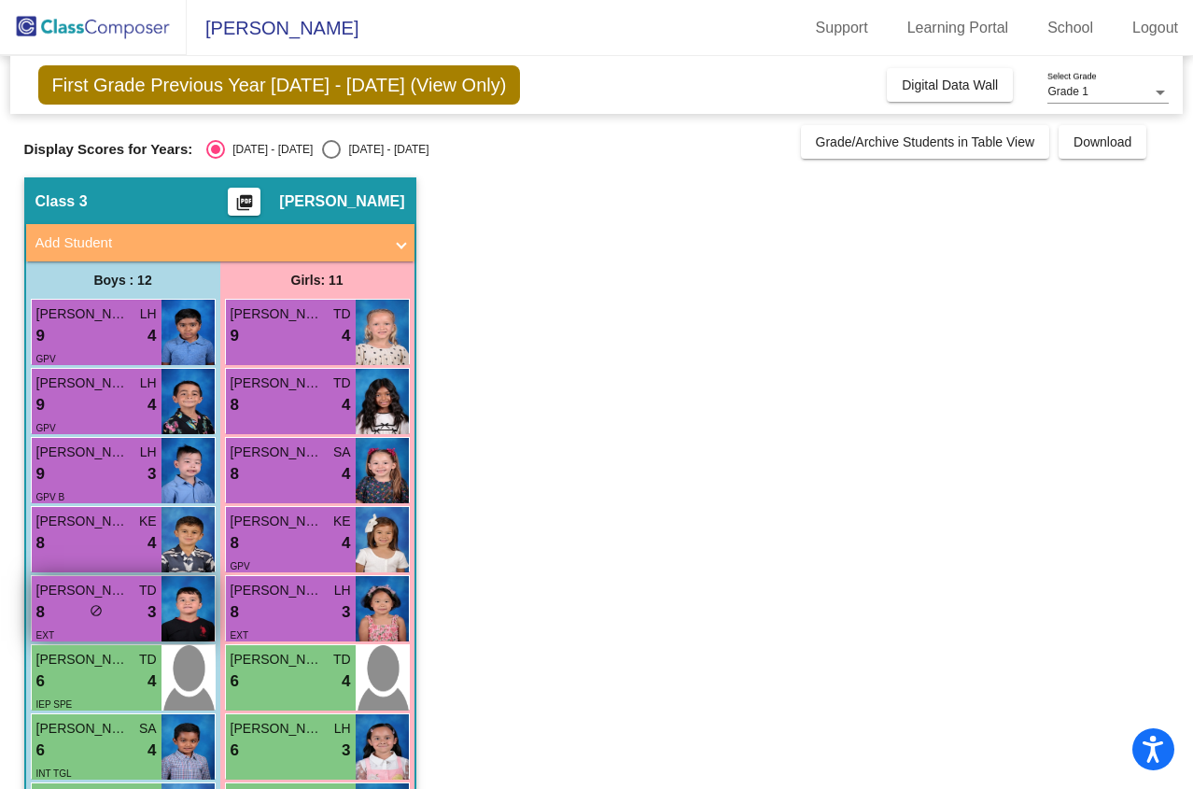
click at [141, 626] on div "EXT" at bounding box center [96, 634] width 120 height 20
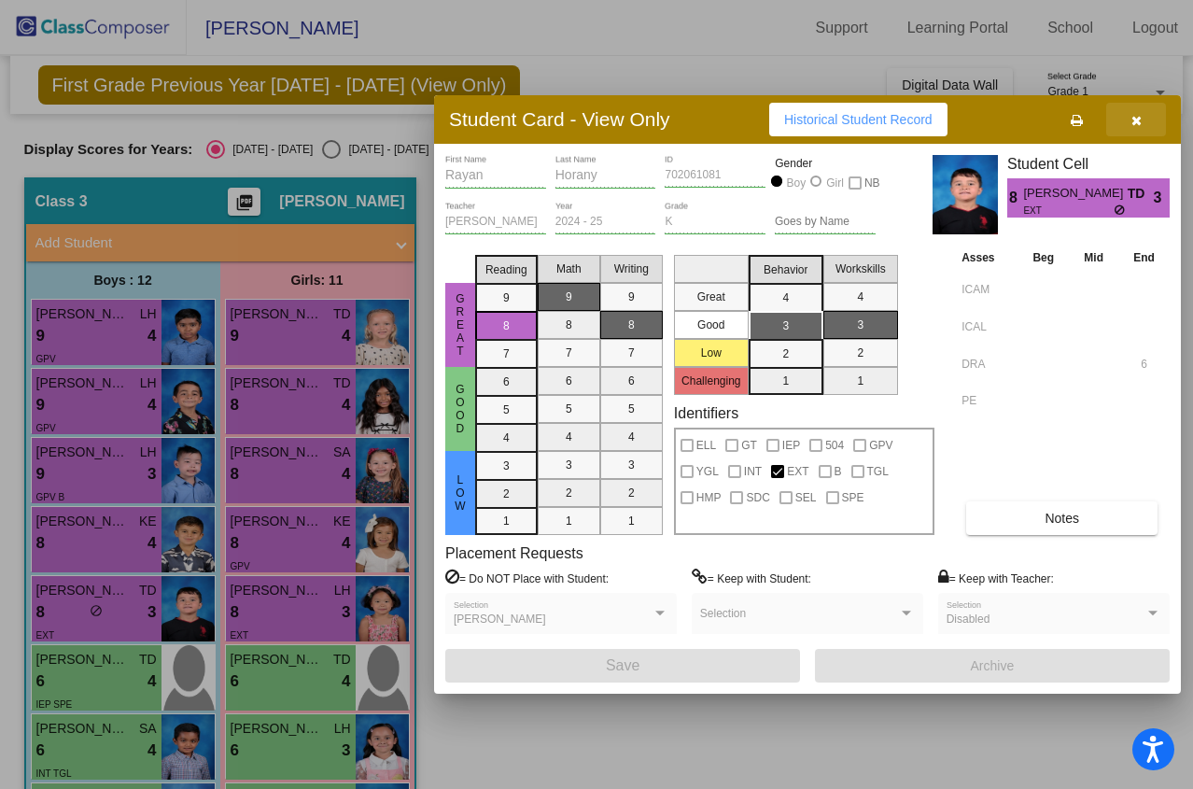
click at [1134, 119] on icon "button" at bounding box center [1136, 120] width 10 height 13
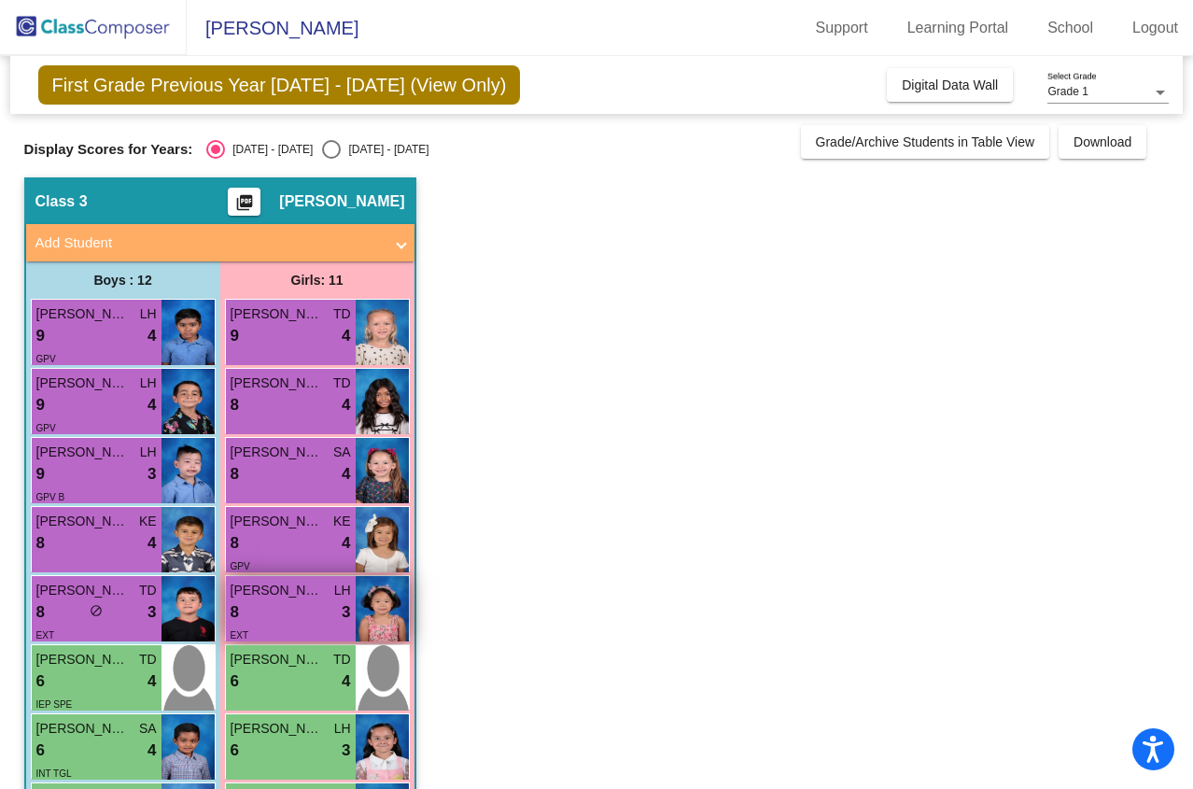
click at [255, 582] on span "[PERSON_NAME]" at bounding box center [277, 590] width 93 height 20
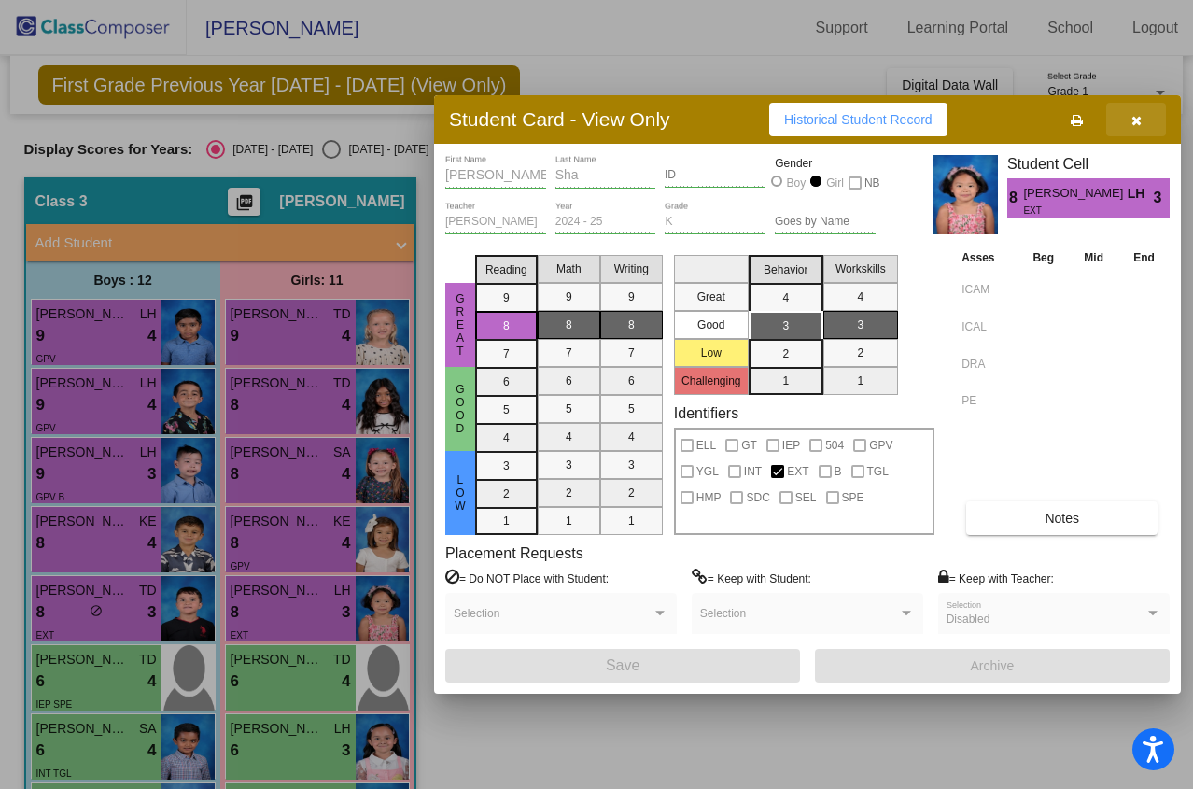
click at [1137, 119] on icon "button" at bounding box center [1136, 120] width 10 height 13
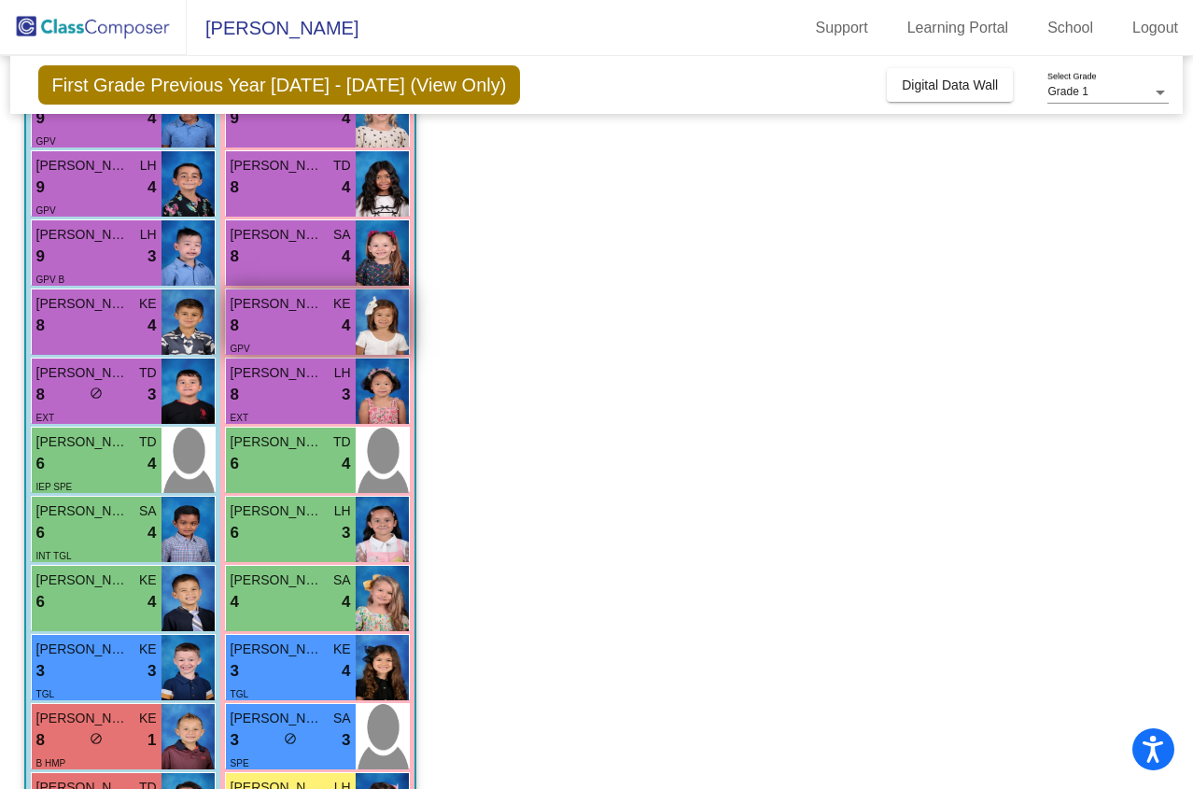
scroll to position [221, 0]
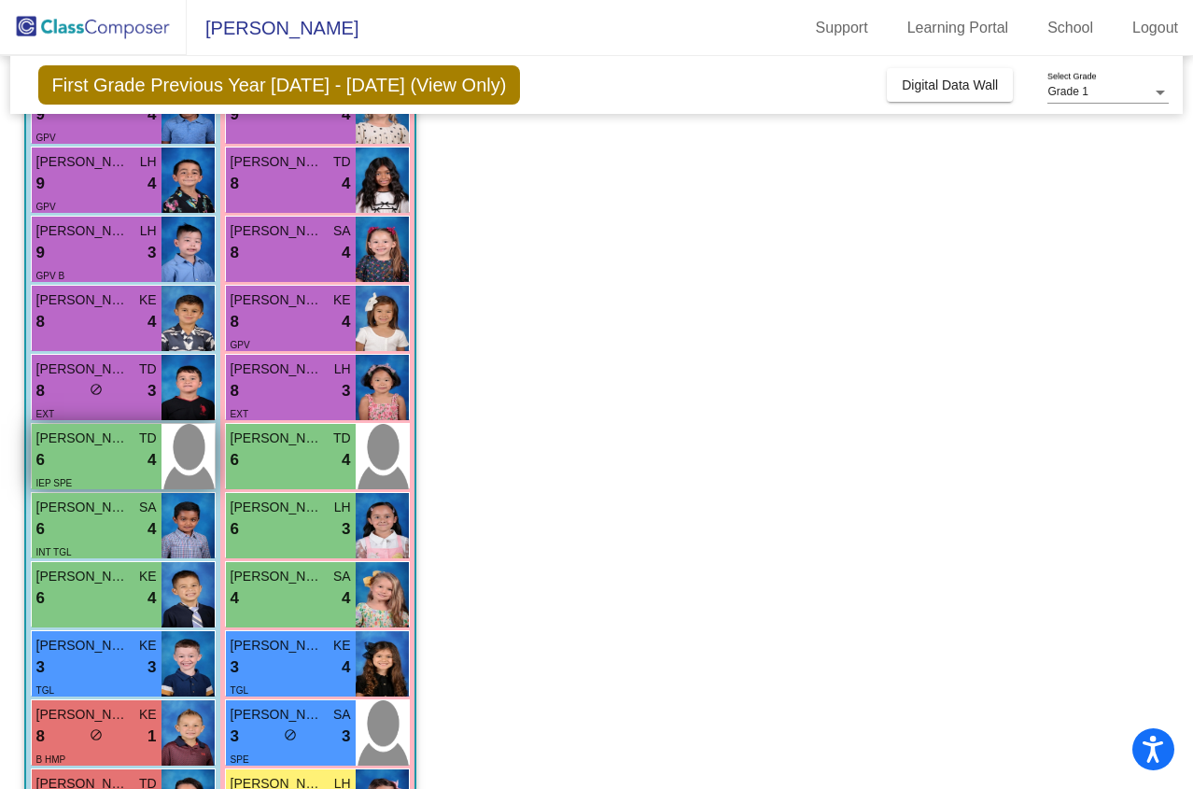
click at [127, 460] on div "6 lock do_not_disturb_alt 4" at bounding box center [96, 460] width 120 height 24
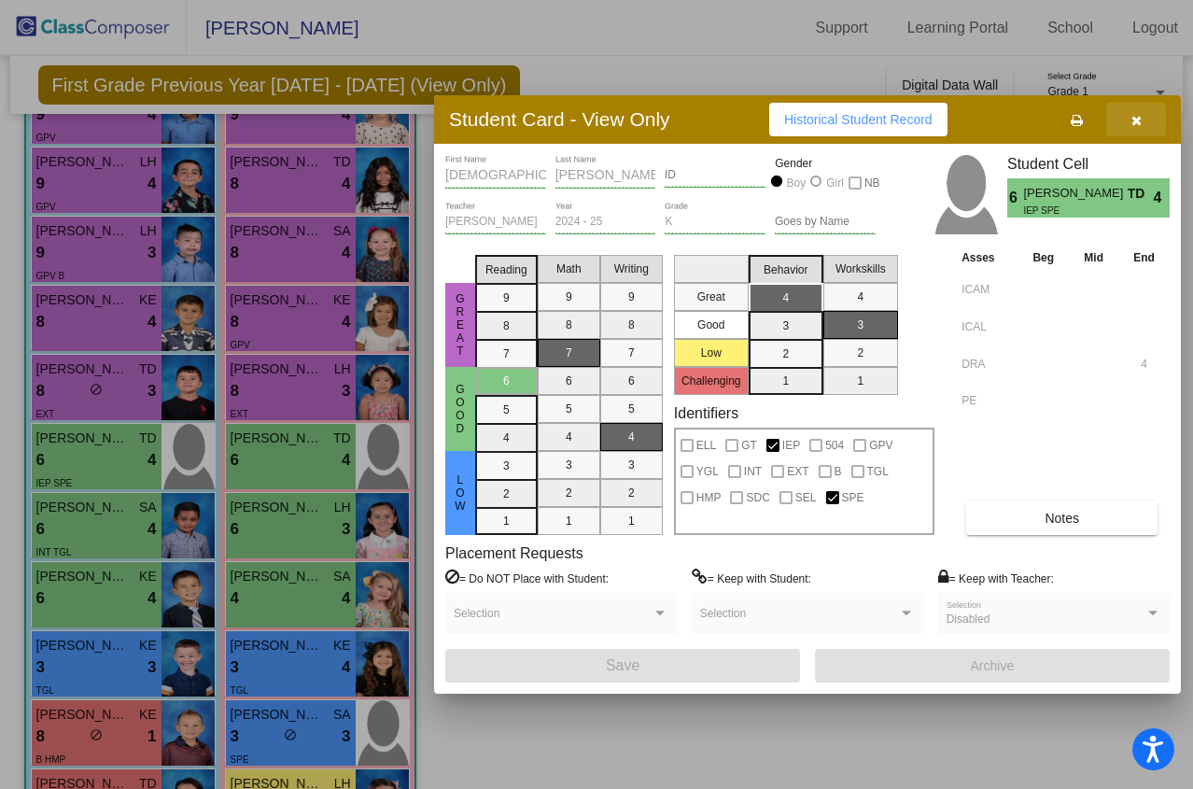
click at [1131, 119] on icon "button" at bounding box center [1136, 120] width 10 height 13
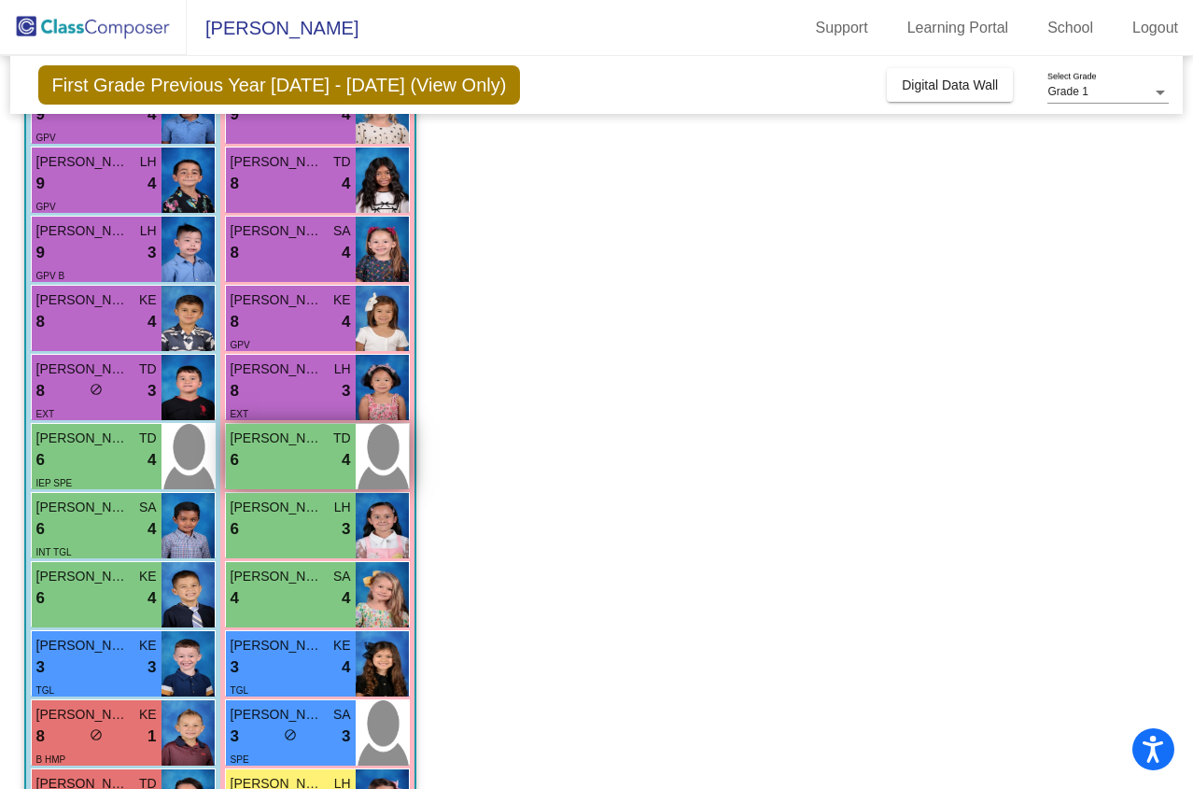
click at [263, 451] on div "6 lock do_not_disturb_alt 4" at bounding box center [291, 460] width 120 height 24
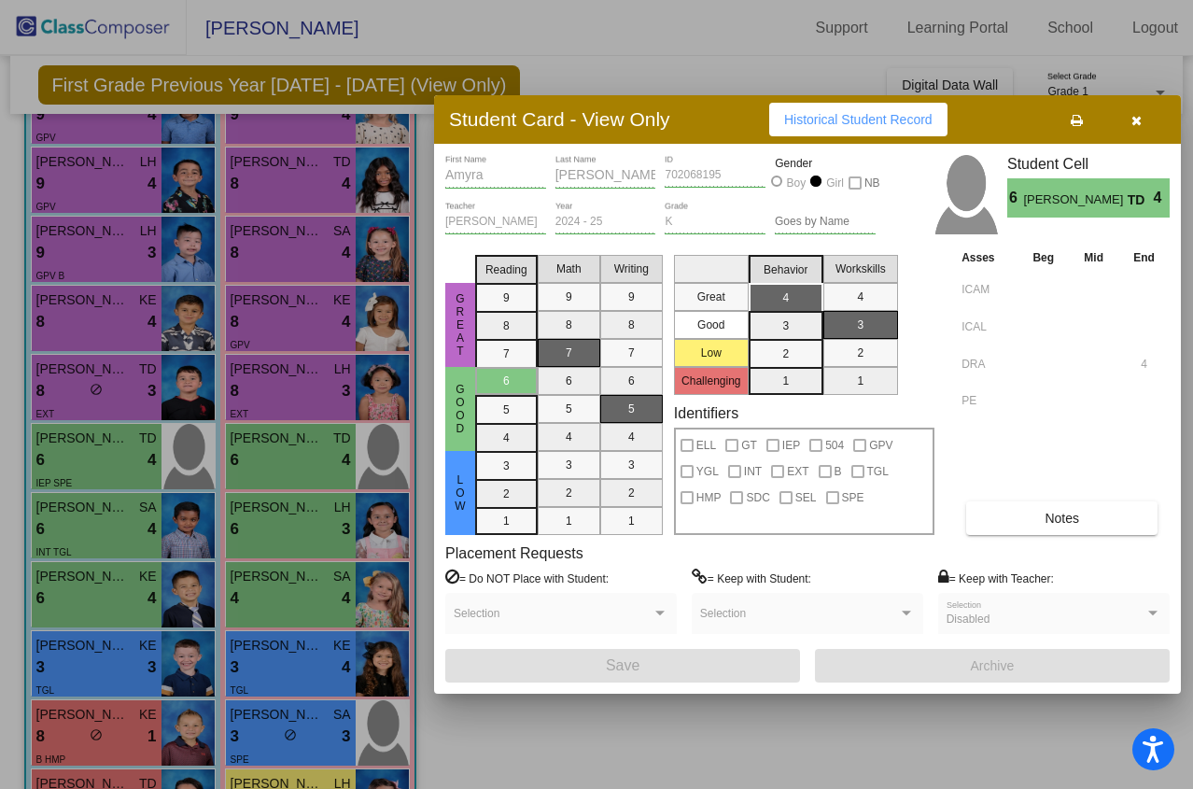
click at [1140, 119] on button "button" at bounding box center [1136, 120] width 60 height 34
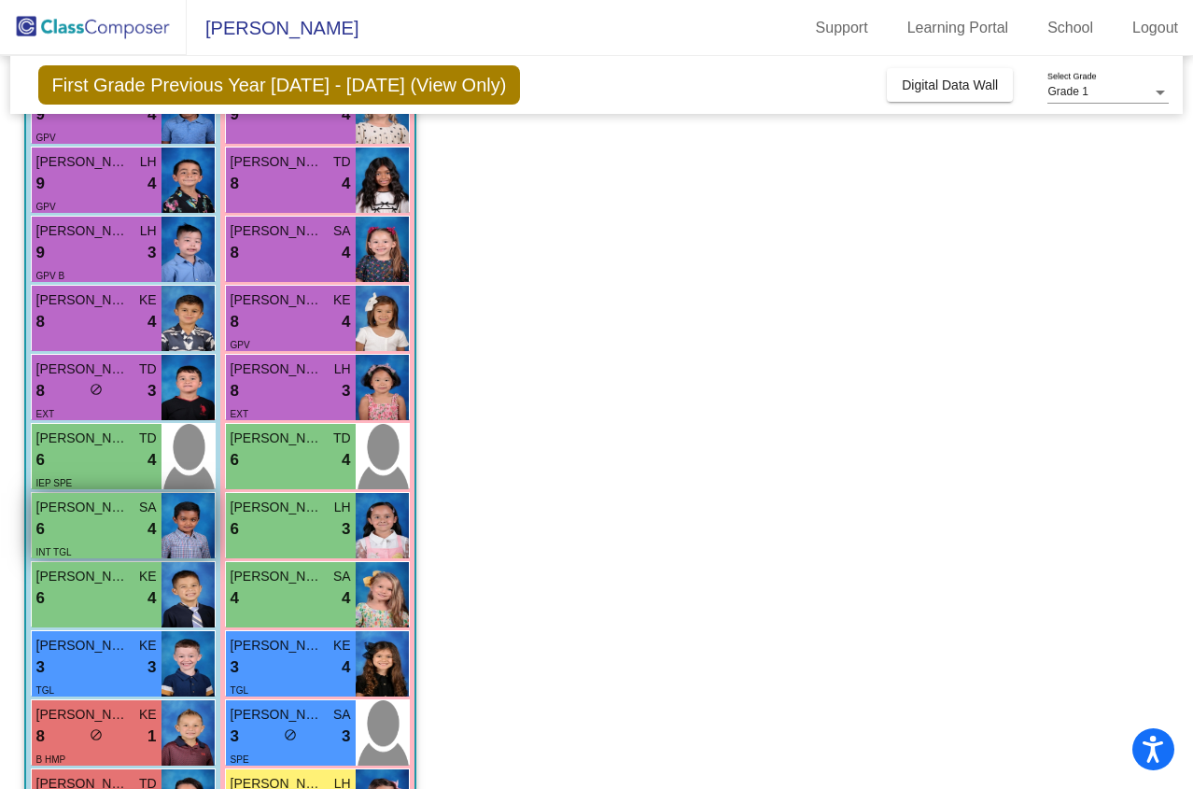
click at [129, 535] on div "6 lock do_not_disturb_alt 4" at bounding box center [96, 529] width 120 height 24
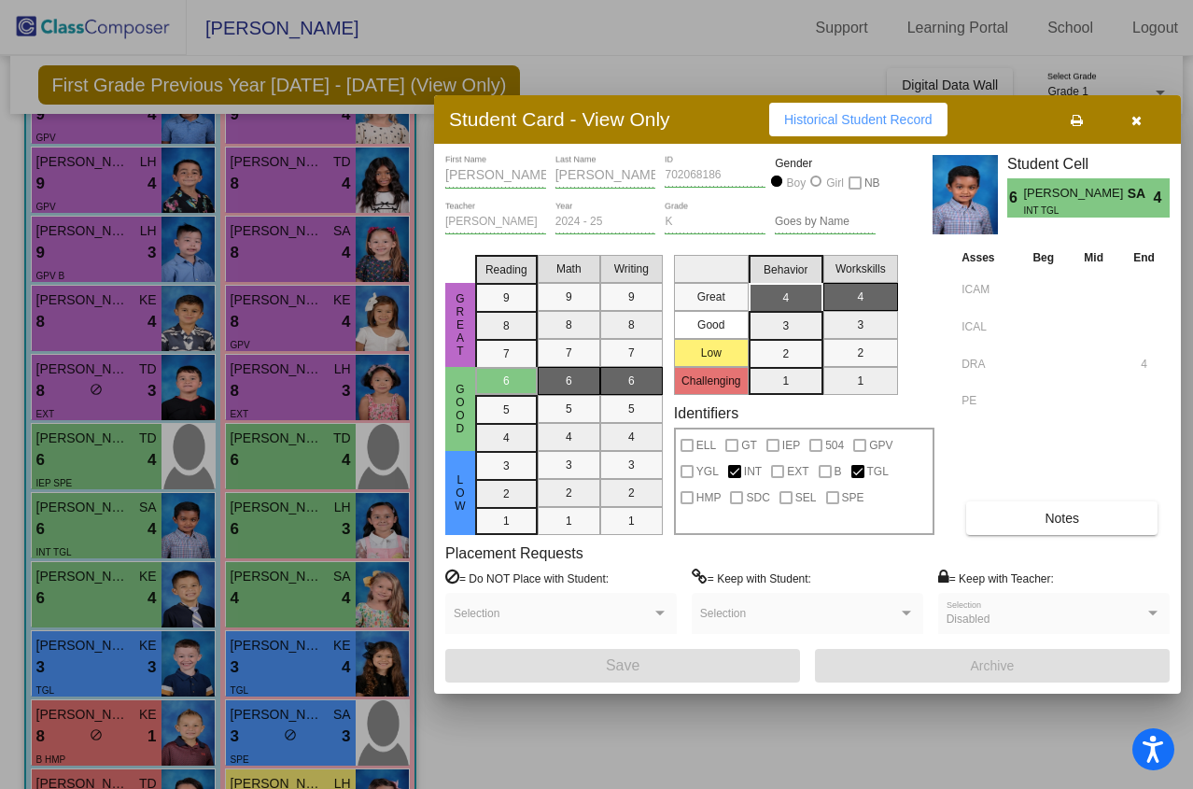
click at [134, 538] on div at bounding box center [596, 394] width 1193 height 789
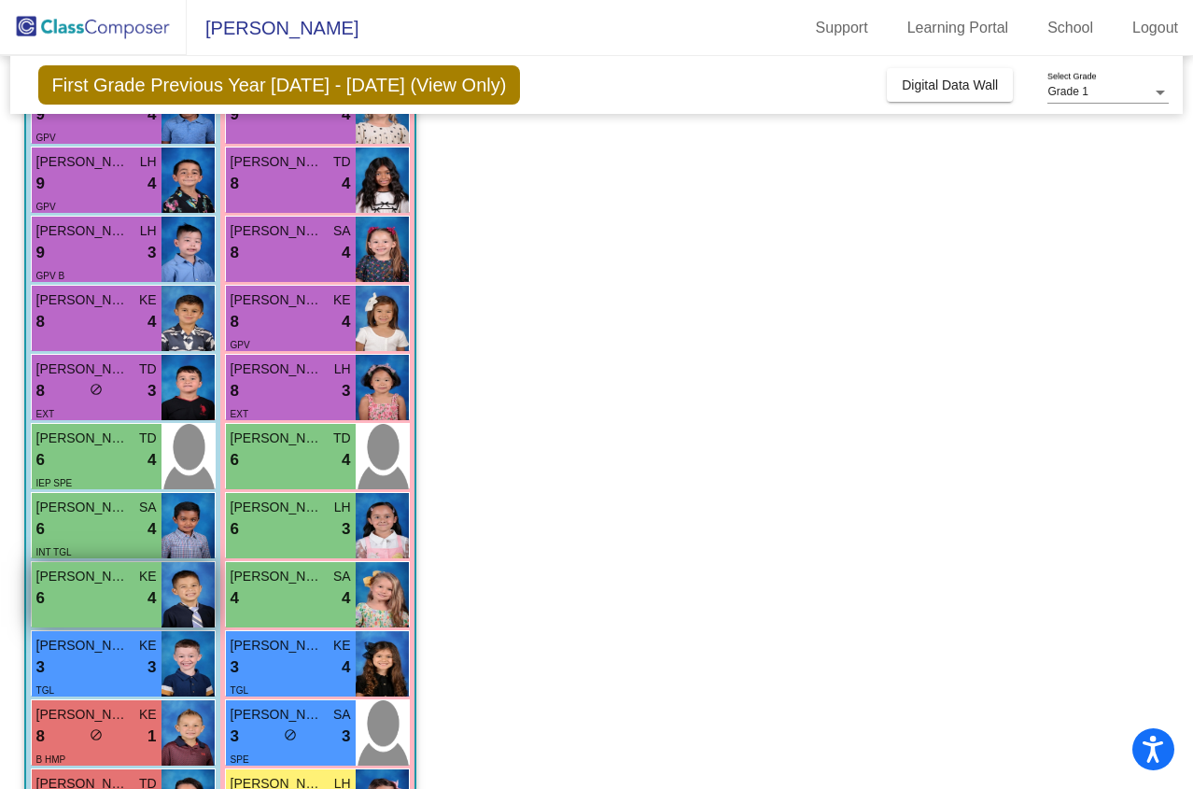
click at [98, 580] on span "[PERSON_NAME]" at bounding box center [82, 576] width 93 height 20
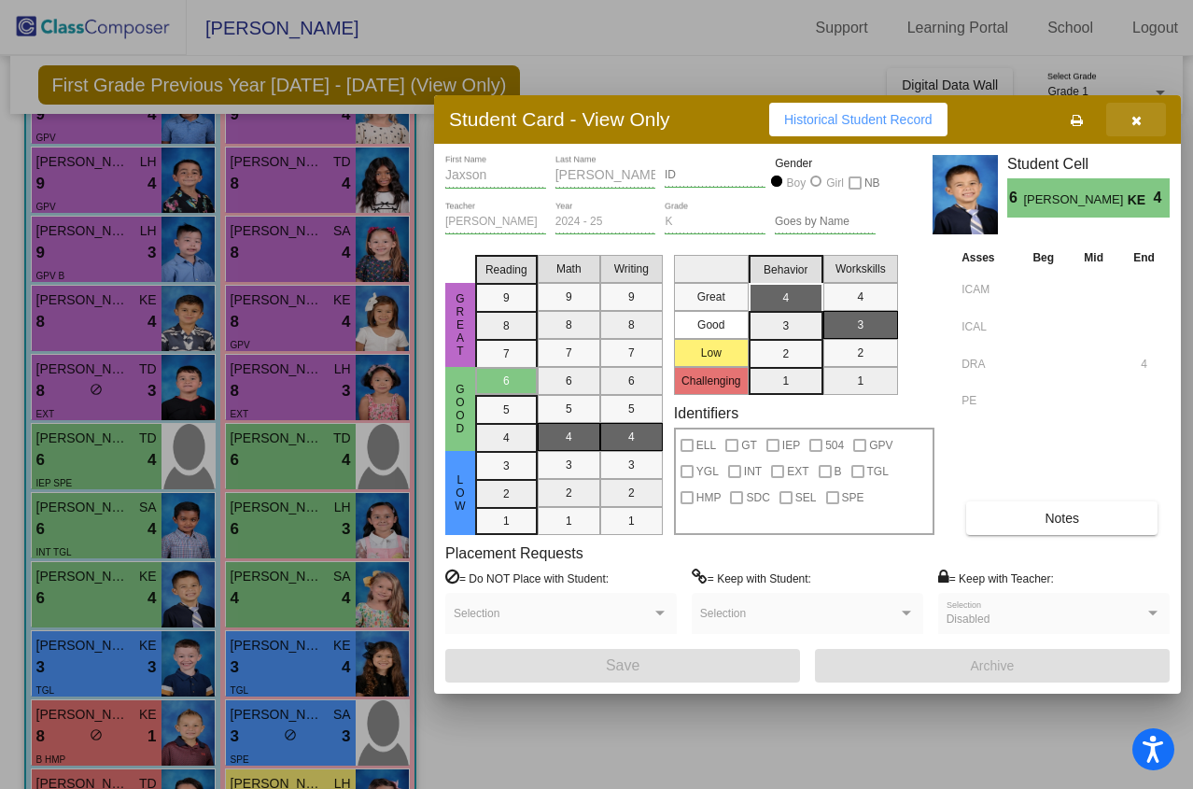
click at [1137, 126] on icon "button" at bounding box center [1136, 120] width 10 height 13
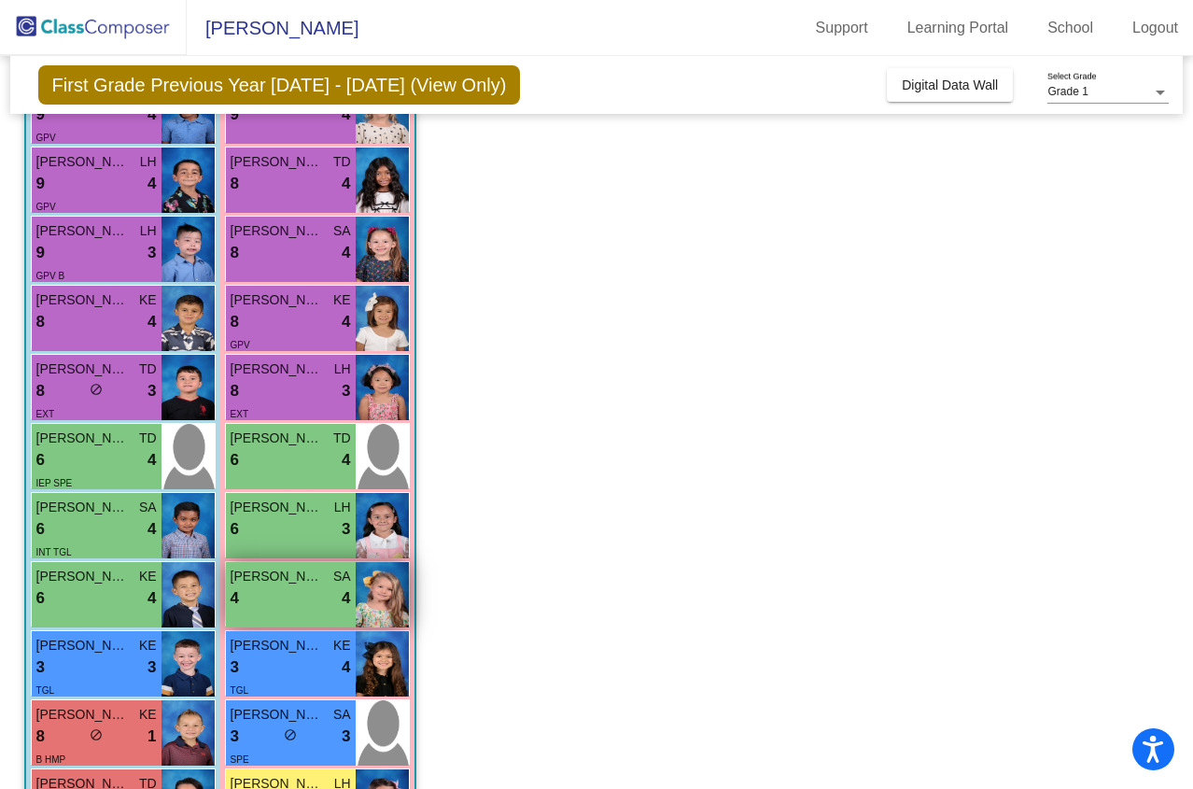
click at [301, 608] on div "4 lock do_not_disturb_alt 4" at bounding box center [291, 598] width 120 height 24
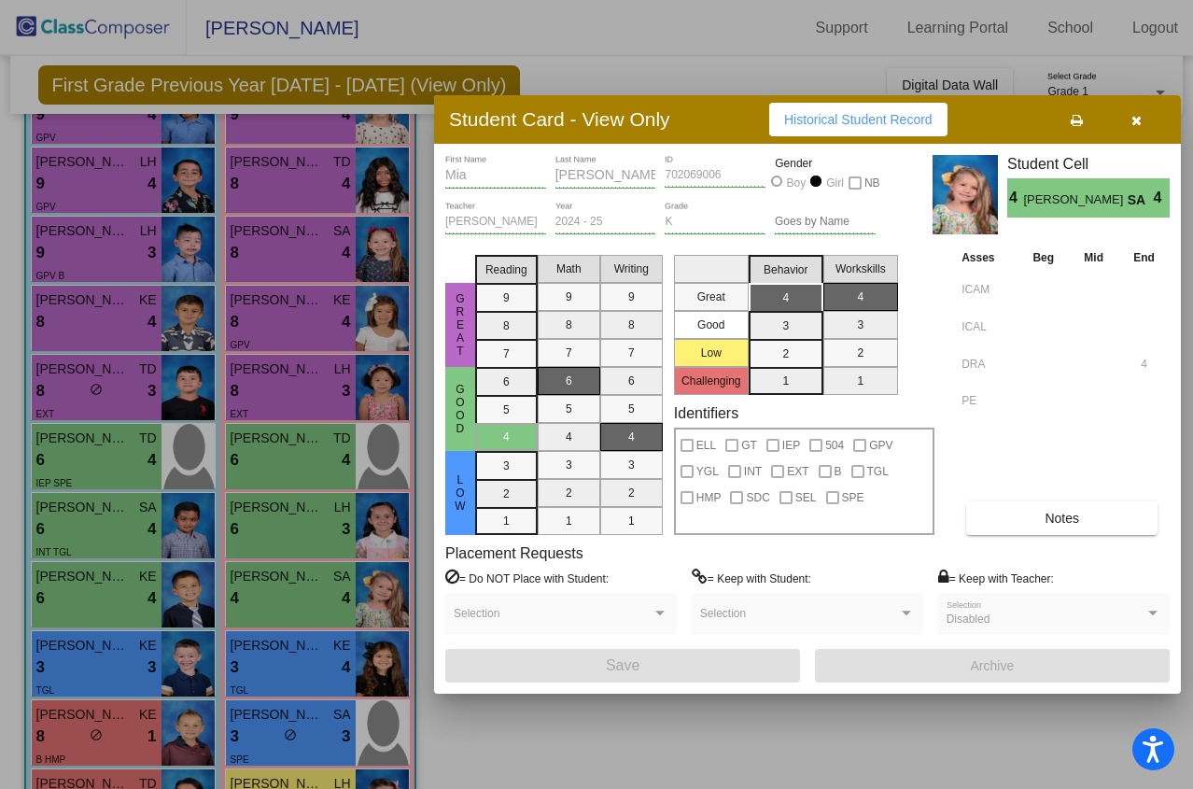
click at [1128, 122] on button "button" at bounding box center [1136, 120] width 60 height 34
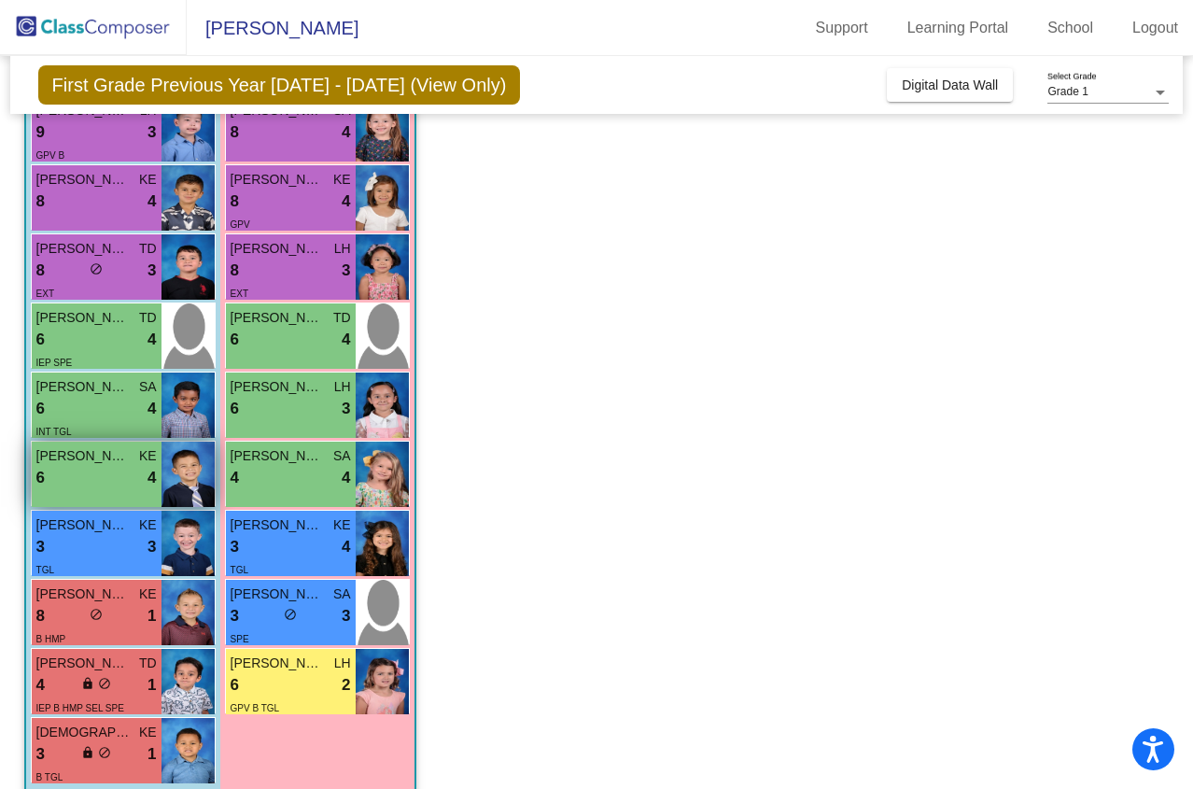
scroll to position [369, 0]
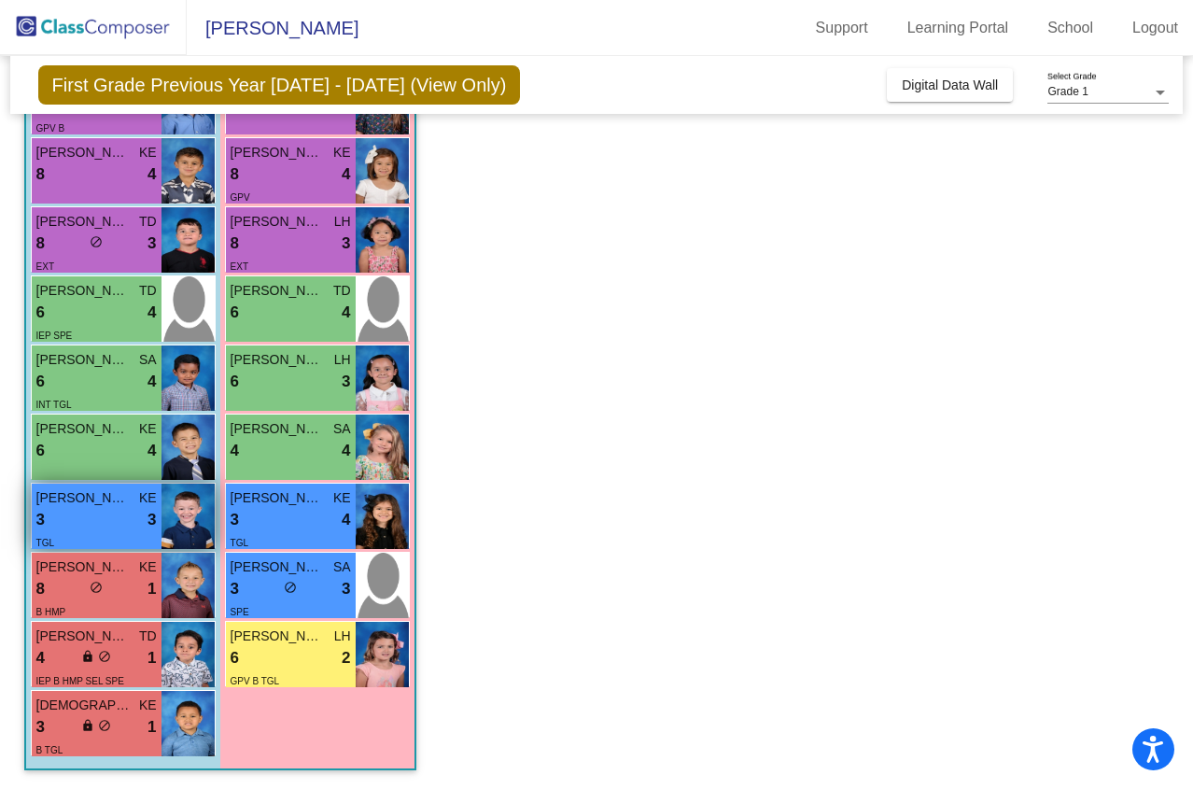
click at [92, 492] on span "[PERSON_NAME]" at bounding box center [82, 498] width 93 height 20
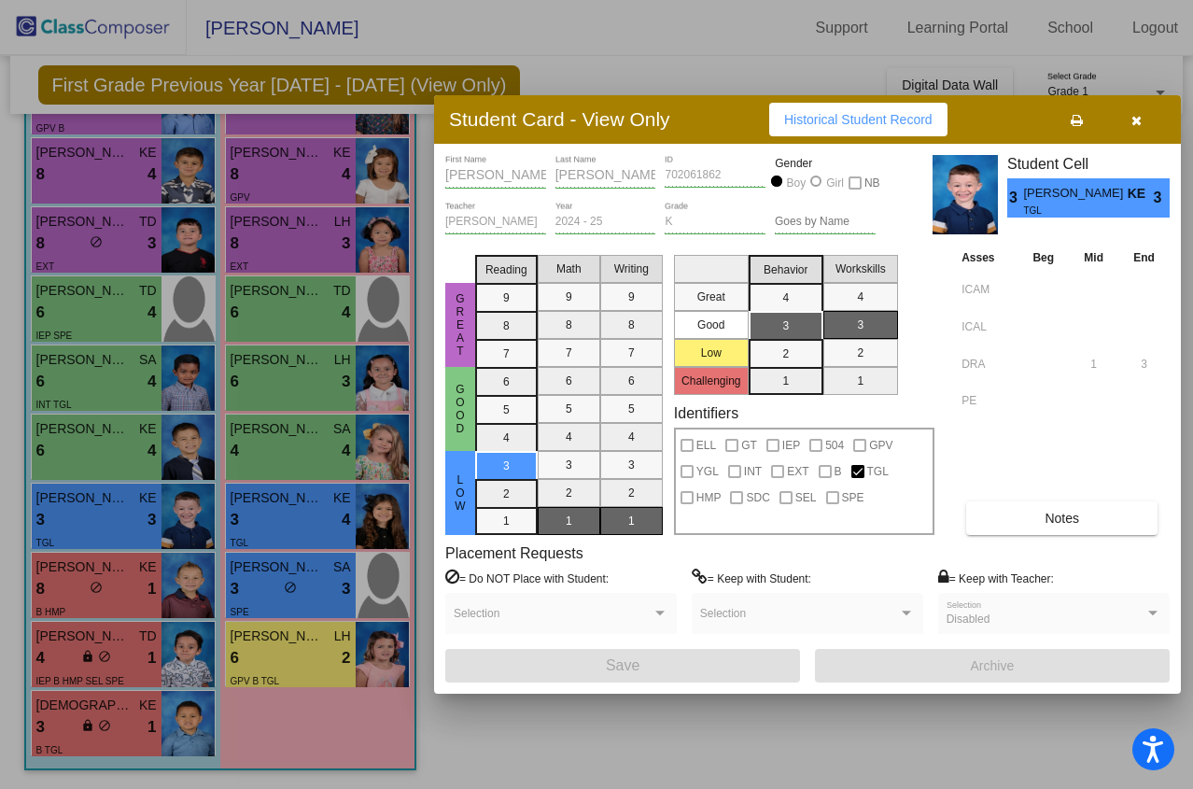
click at [1135, 124] on icon "button" at bounding box center [1136, 120] width 10 height 13
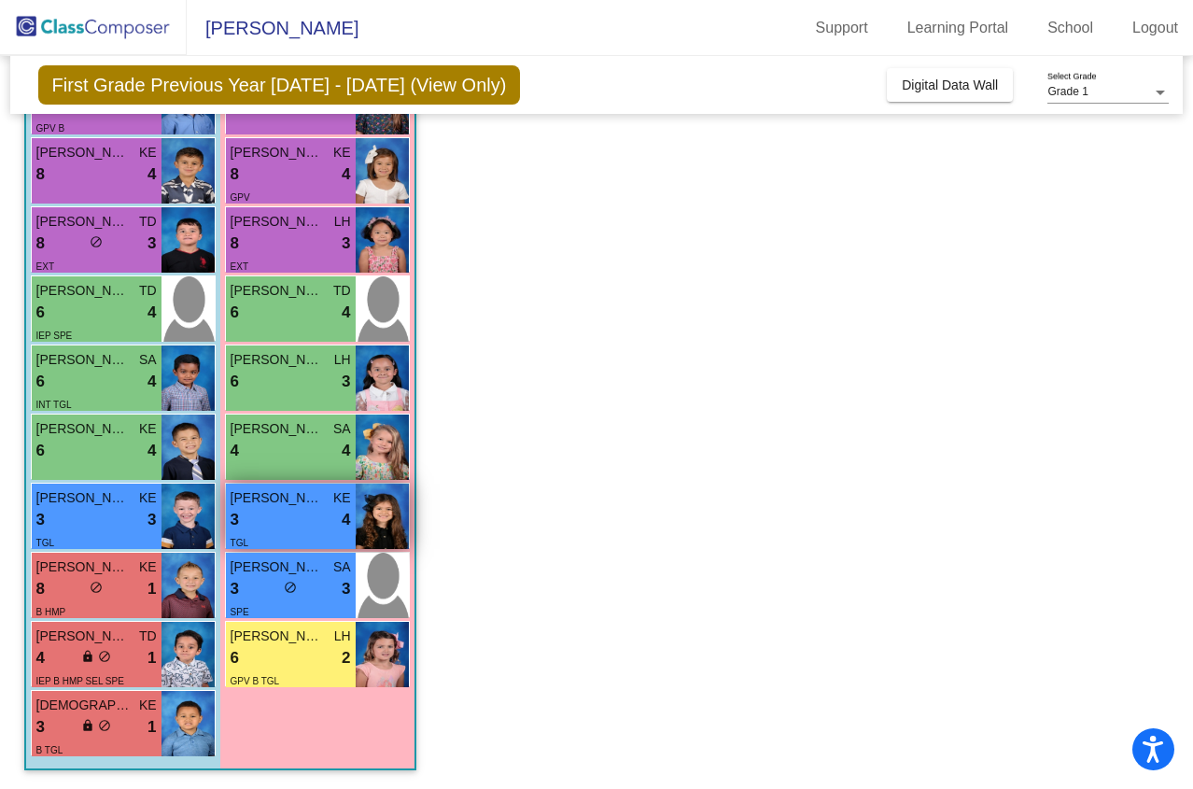
click at [234, 534] on div "TGL" at bounding box center [240, 542] width 18 height 20
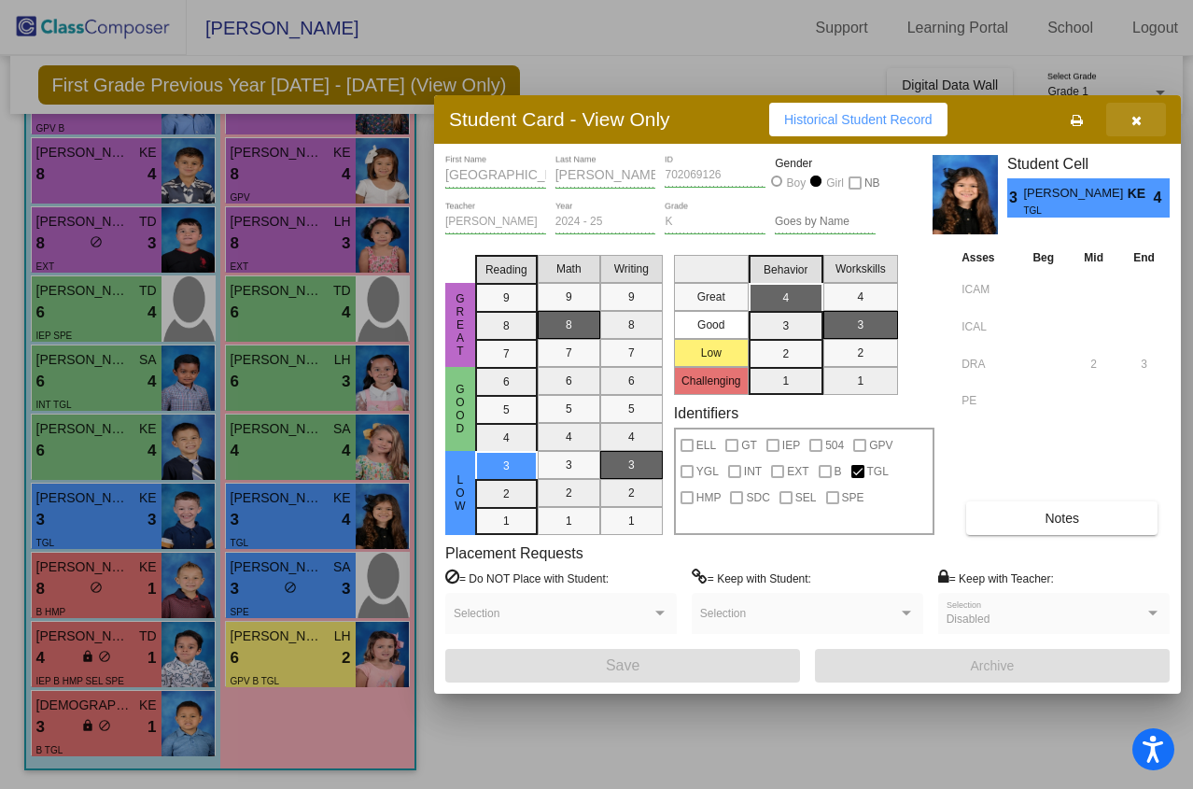
click at [1138, 121] on icon "button" at bounding box center [1136, 120] width 10 height 13
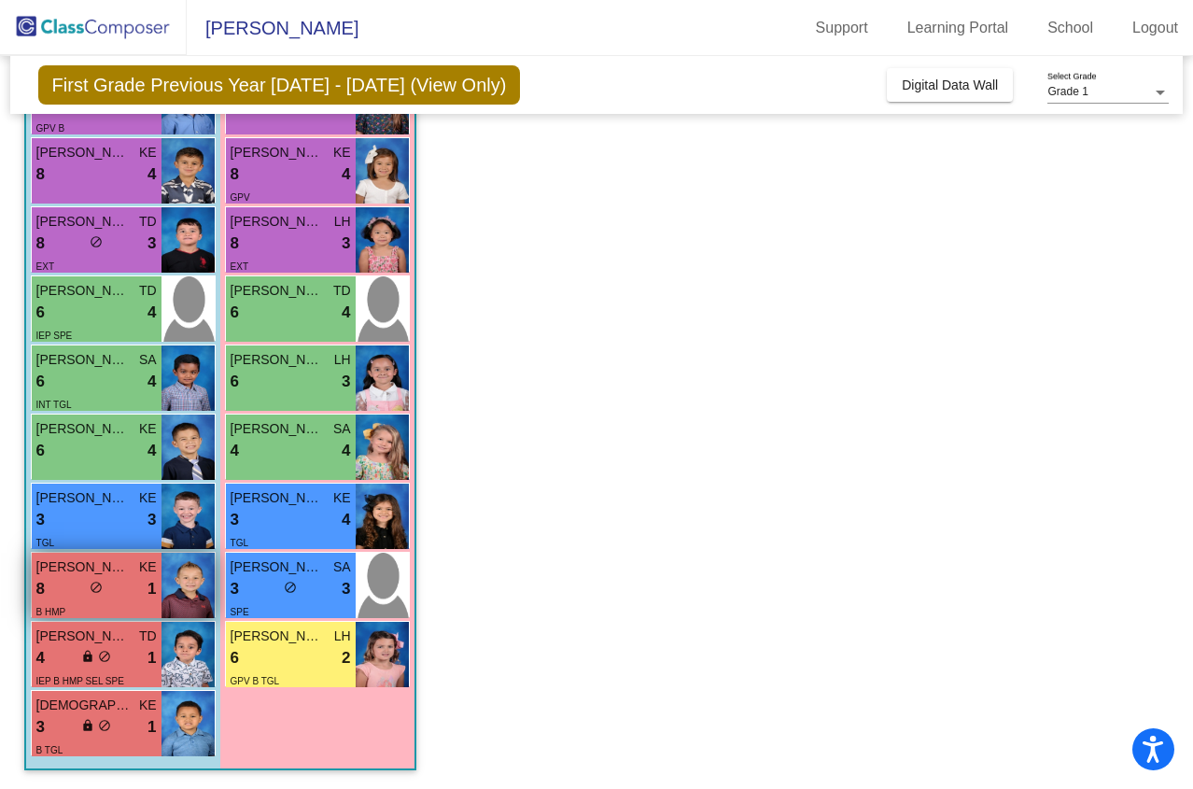
click at [121, 580] on div "8 lock do_not_disturb_alt 1" at bounding box center [96, 589] width 120 height 24
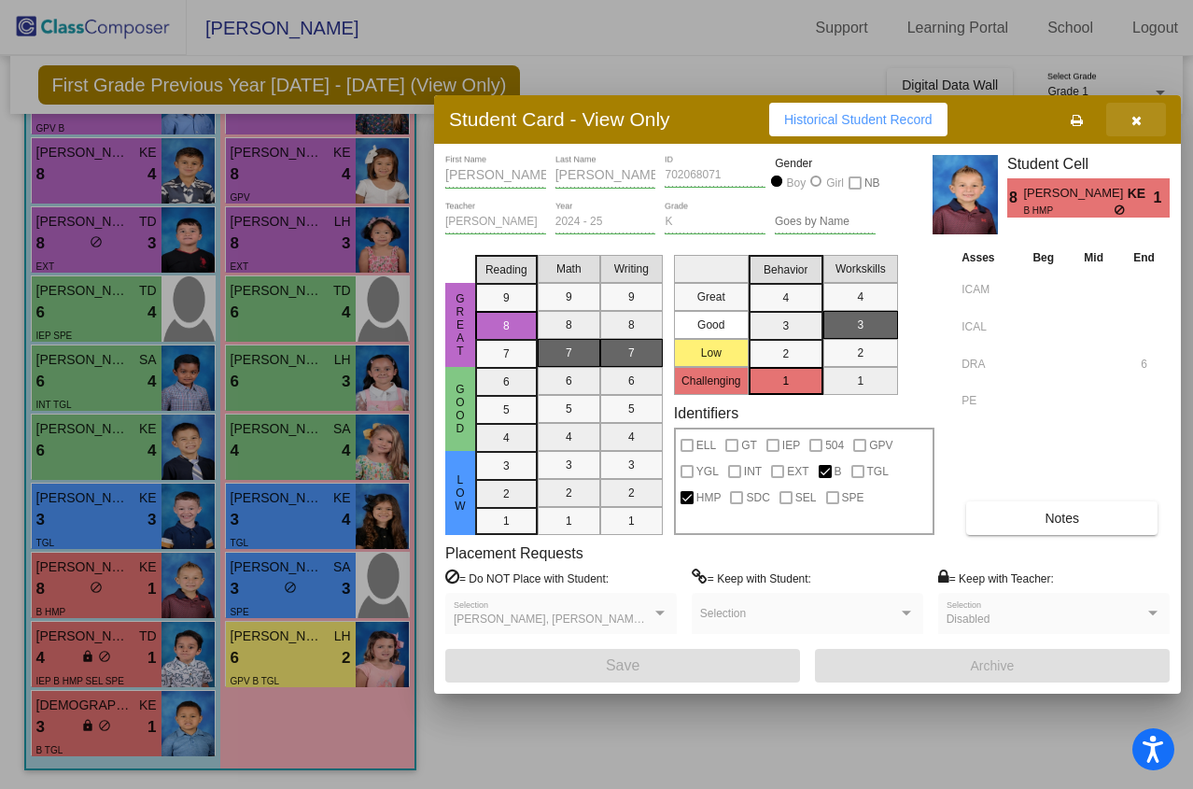
click at [1138, 121] on icon "button" at bounding box center [1136, 120] width 10 height 13
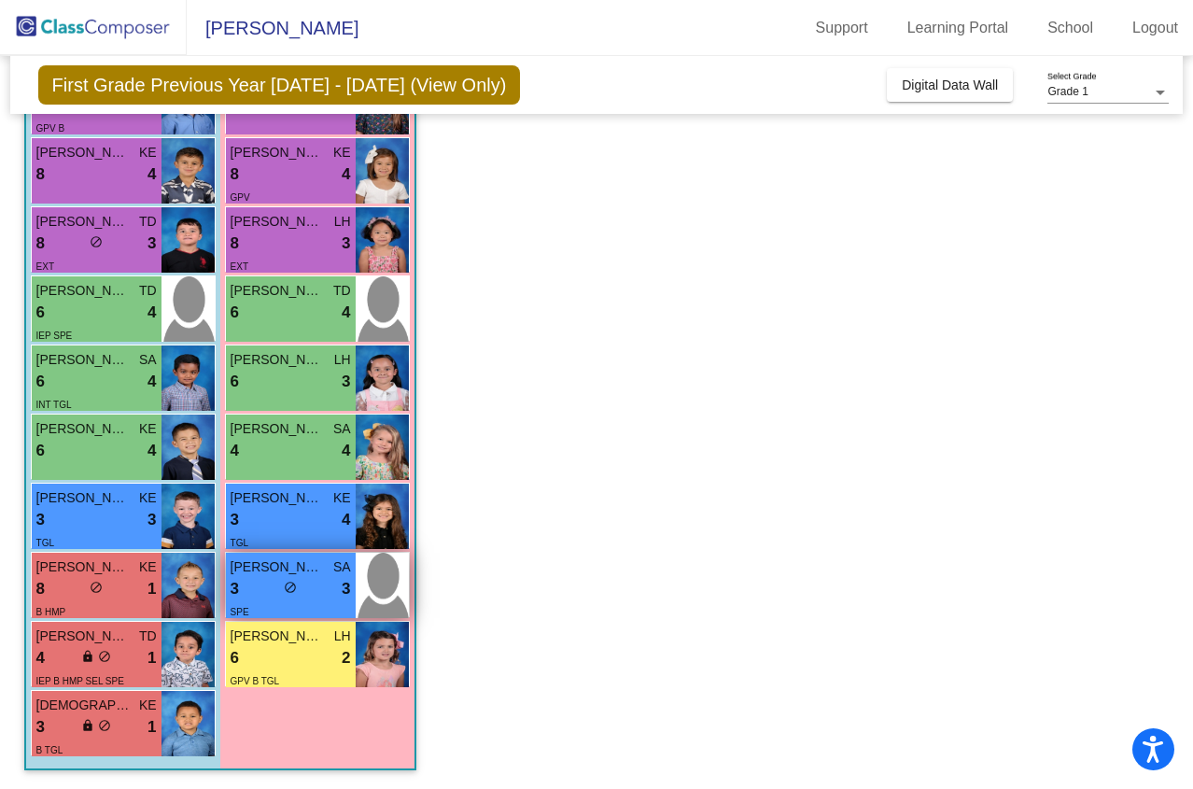
click at [311, 575] on span "[PERSON_NAME]" at bounding box center [277, 567] width 93 height 20
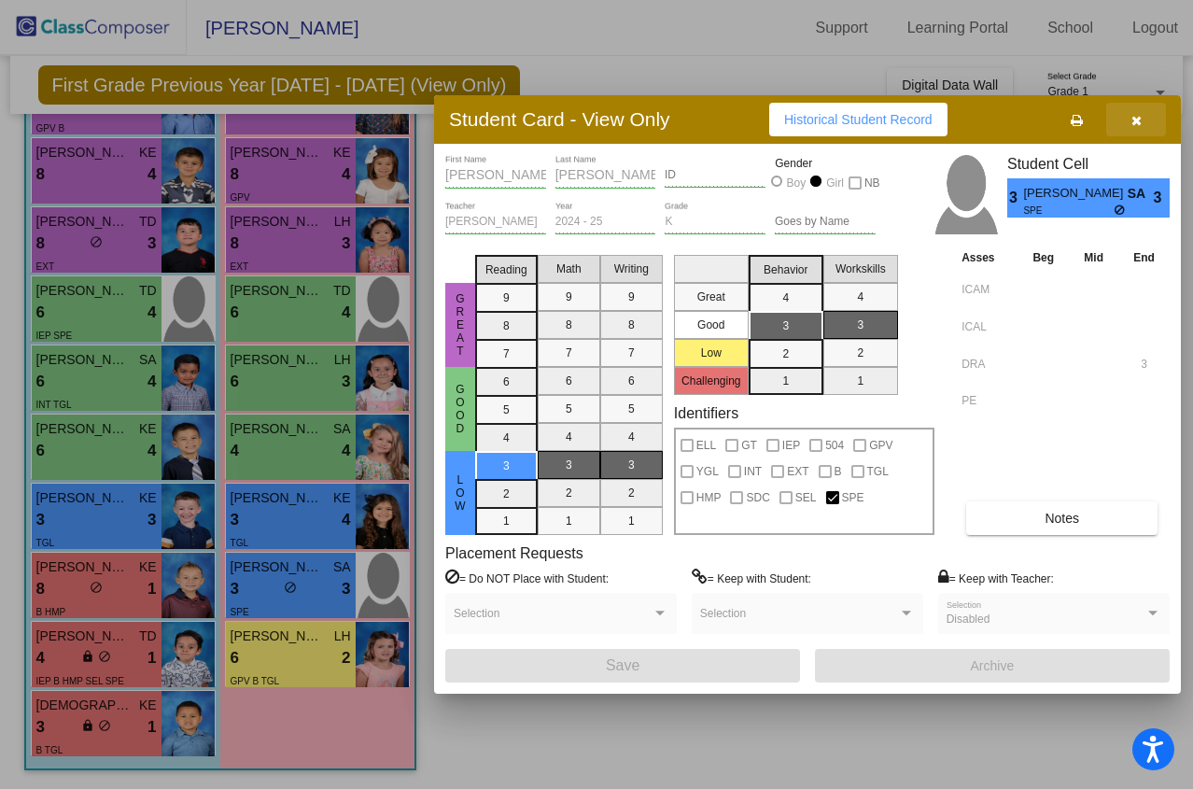
click at [1139, 109] on button "button" at bounding box center [1136, 120] width 60 height 34
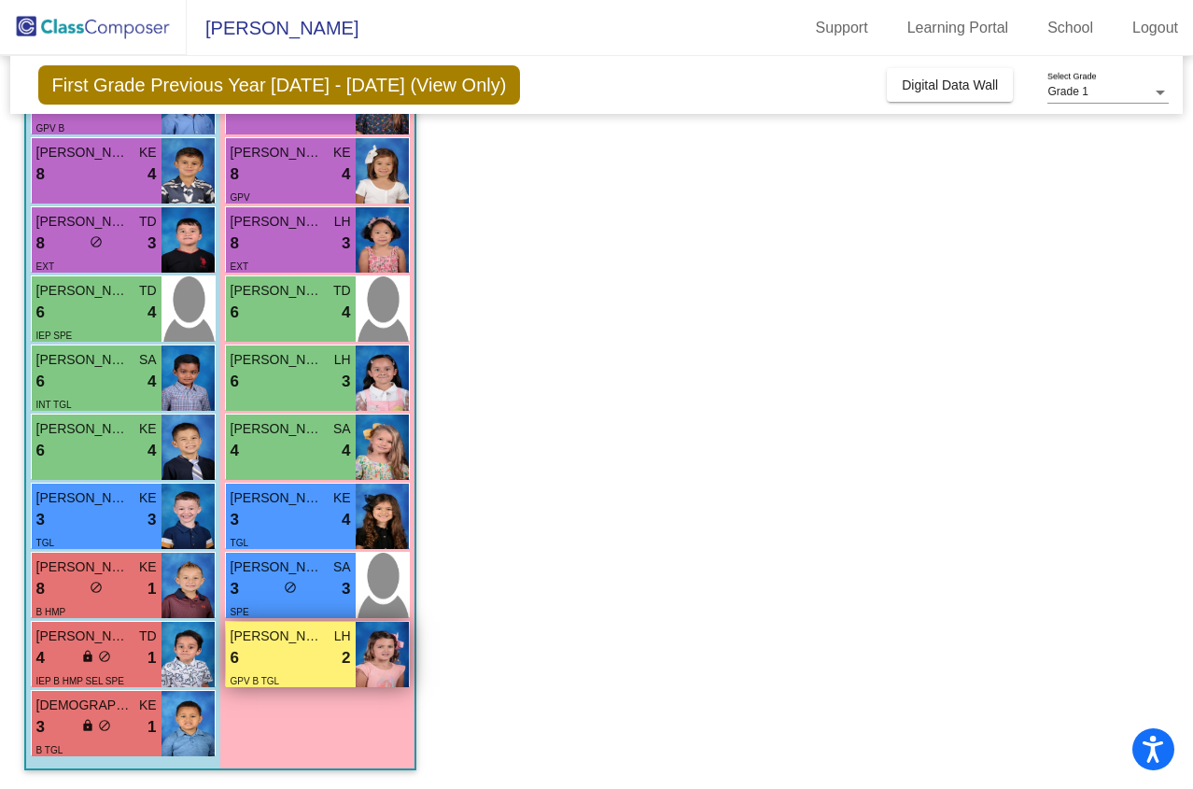
click at [245, 642] on span "[PERSON_NAME]" at bounding box center [277, 636] width 93 height 20
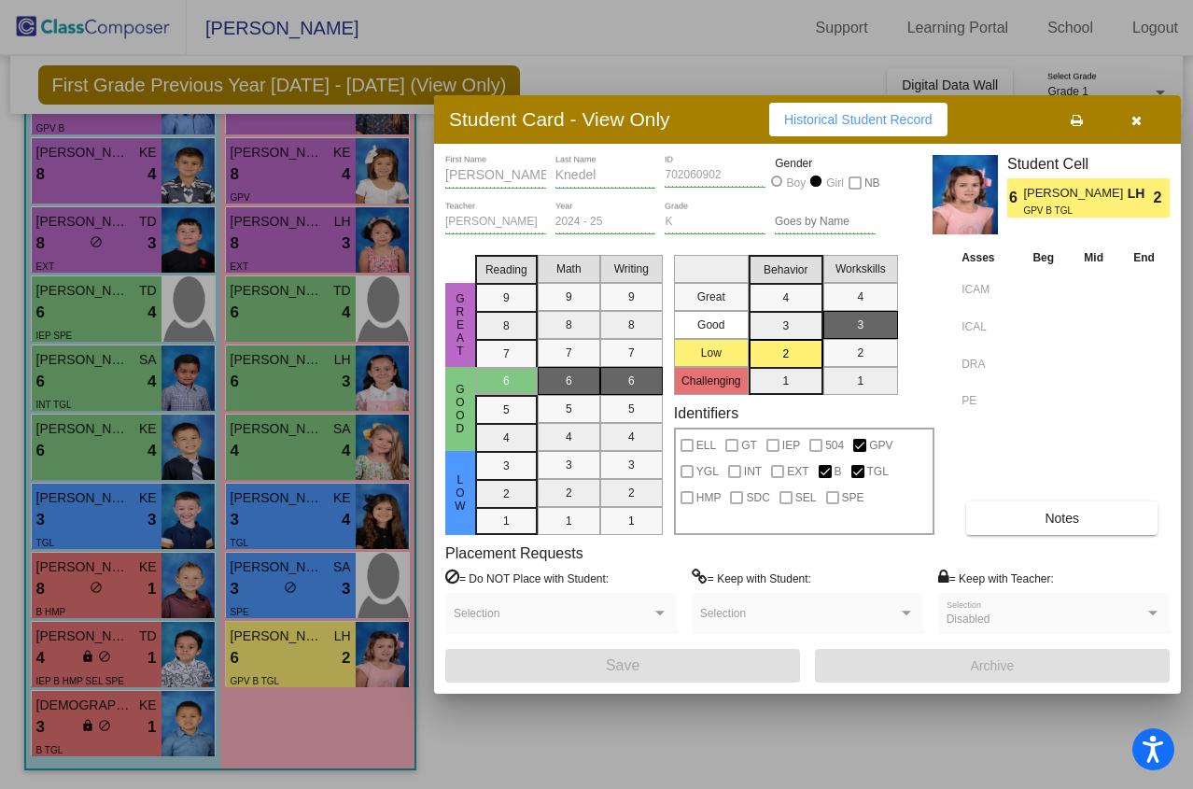
click at [1141, 117] on button "button" at bounding box center [1136, 120] width 60 height 34
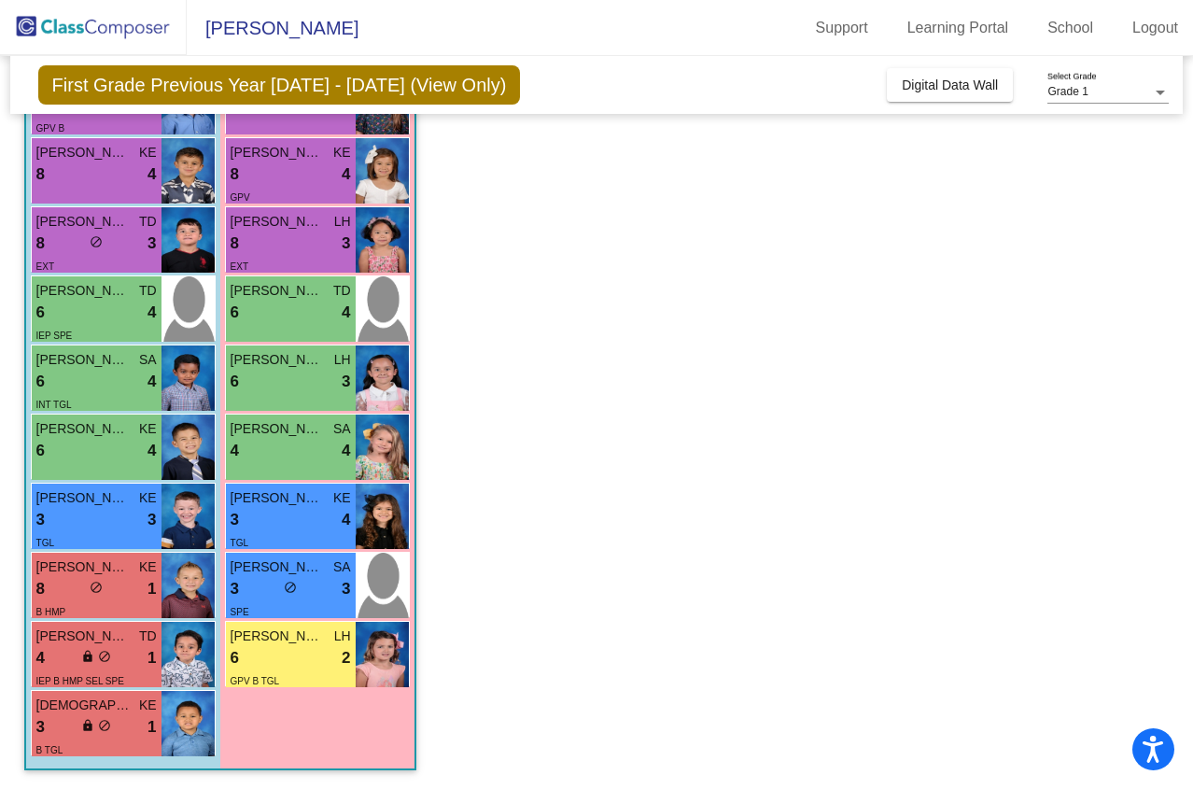
click at [96, 759] on div "Boys : 12 [PERSON_NAME] LH 9 lock do_not_disturb_alt 4 GPV [PERSON_NAME] LH 9 l…" at bounding box center [123, 330] width 194 height 875
click at [105, 747] on div "B TGL" at bounding box center [96, 749] width 120 height 20
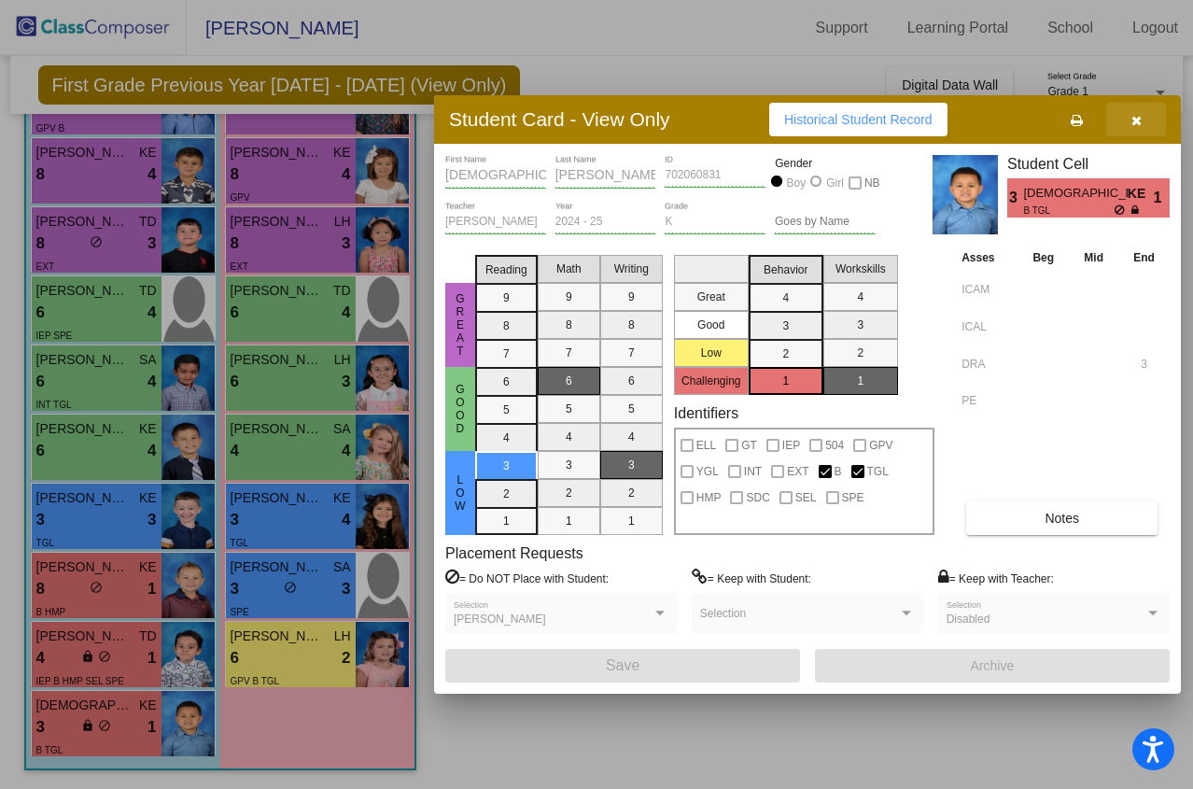
click at [1130, 127] on button "button" at bounding box center [1136, 120] width 60 height 34
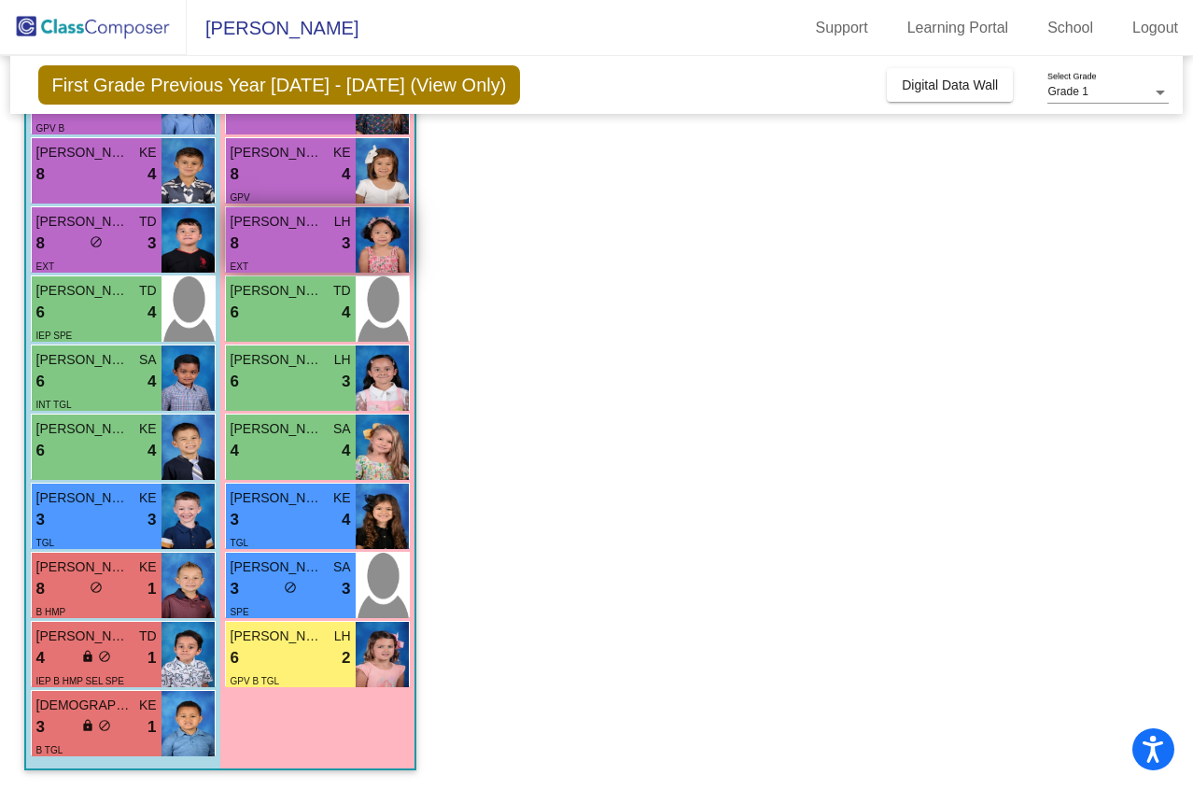
click at [405, 272] on img at bounding box center [382, 239] width 53 height 65
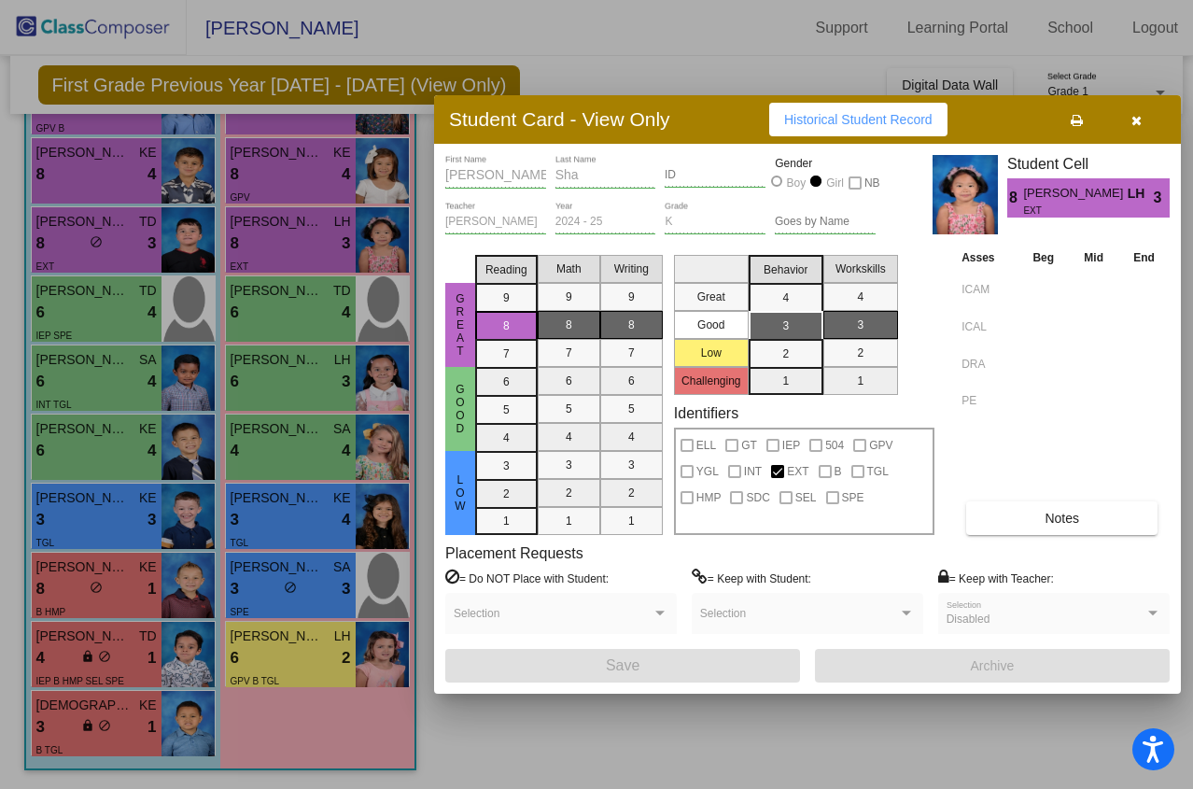
click at [1141, 120] on button "button" at bounding box center [1136, 120] width 60 height 34
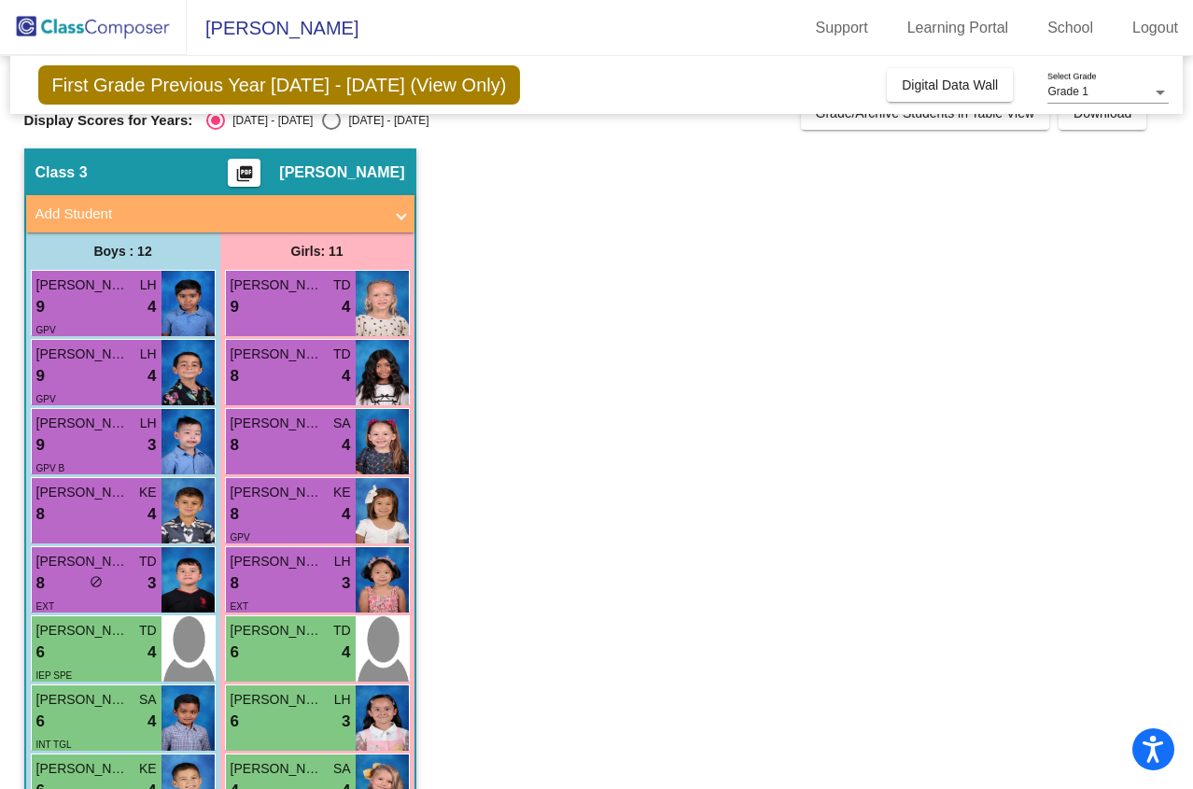
scroll to position [0, 0]
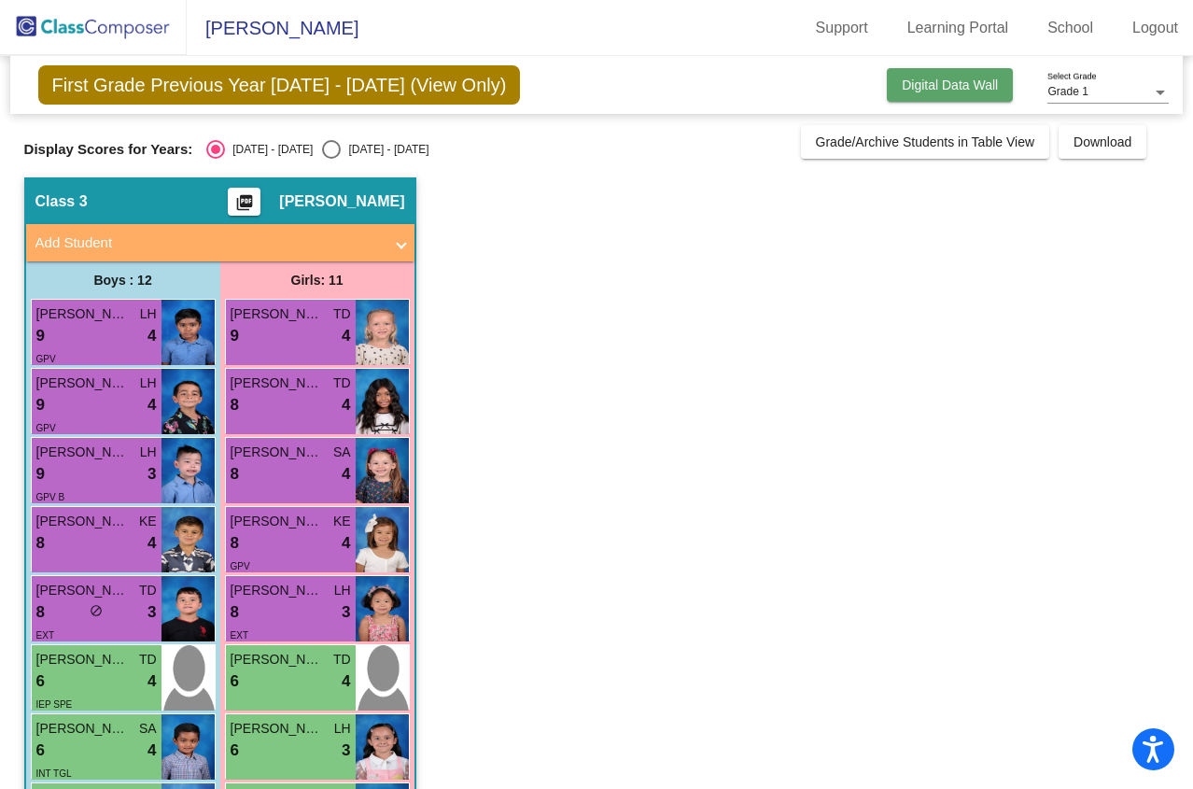
click at [918, 84] on span "Digital Data Wall" at bounding box center [950, 84] width 96 height 15
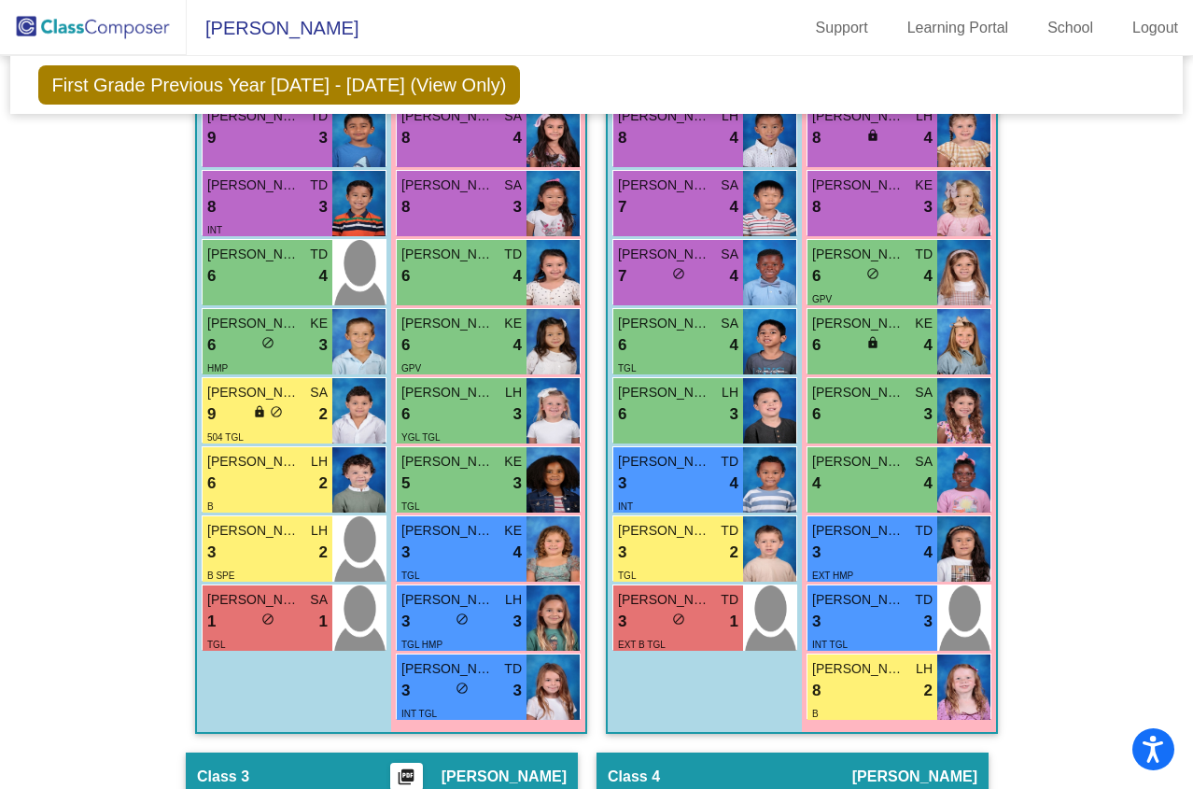
scroll to position [825, 0]
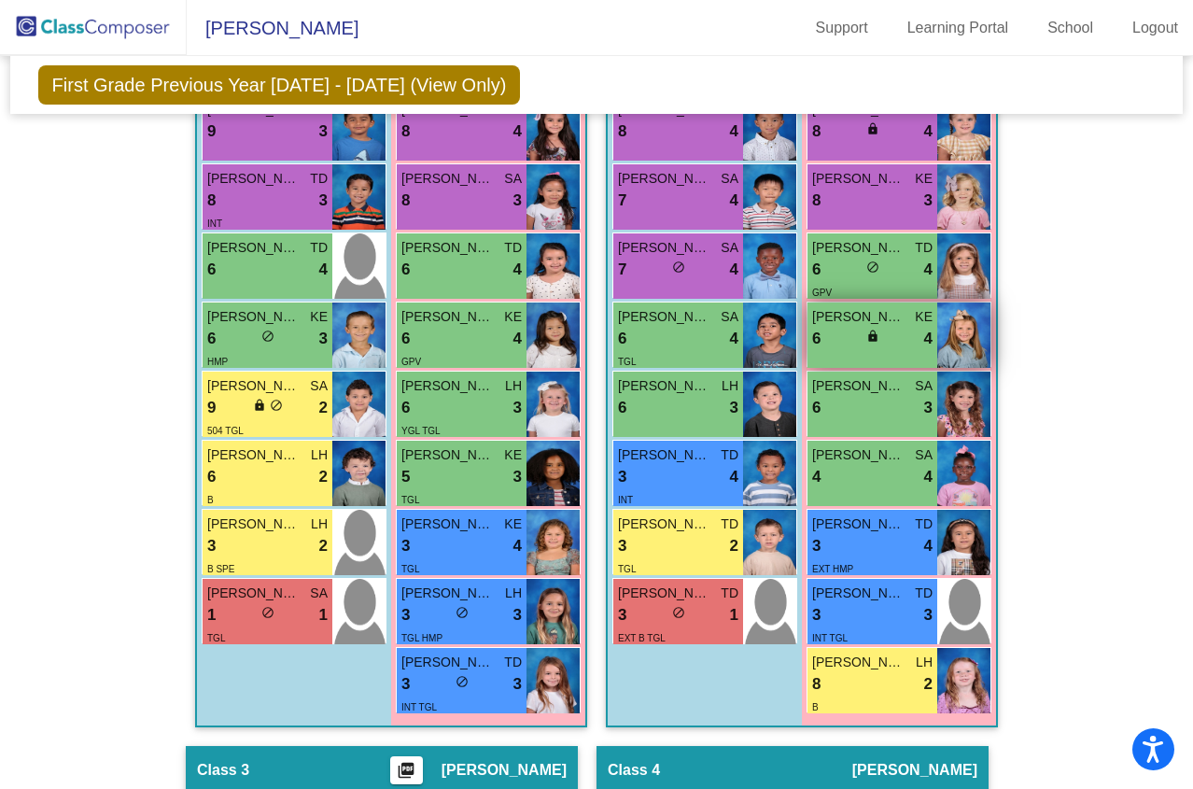
click at [898, 310] on span "[PERSON_NAME]" at bounding box center [858, 317] width 93 height 20
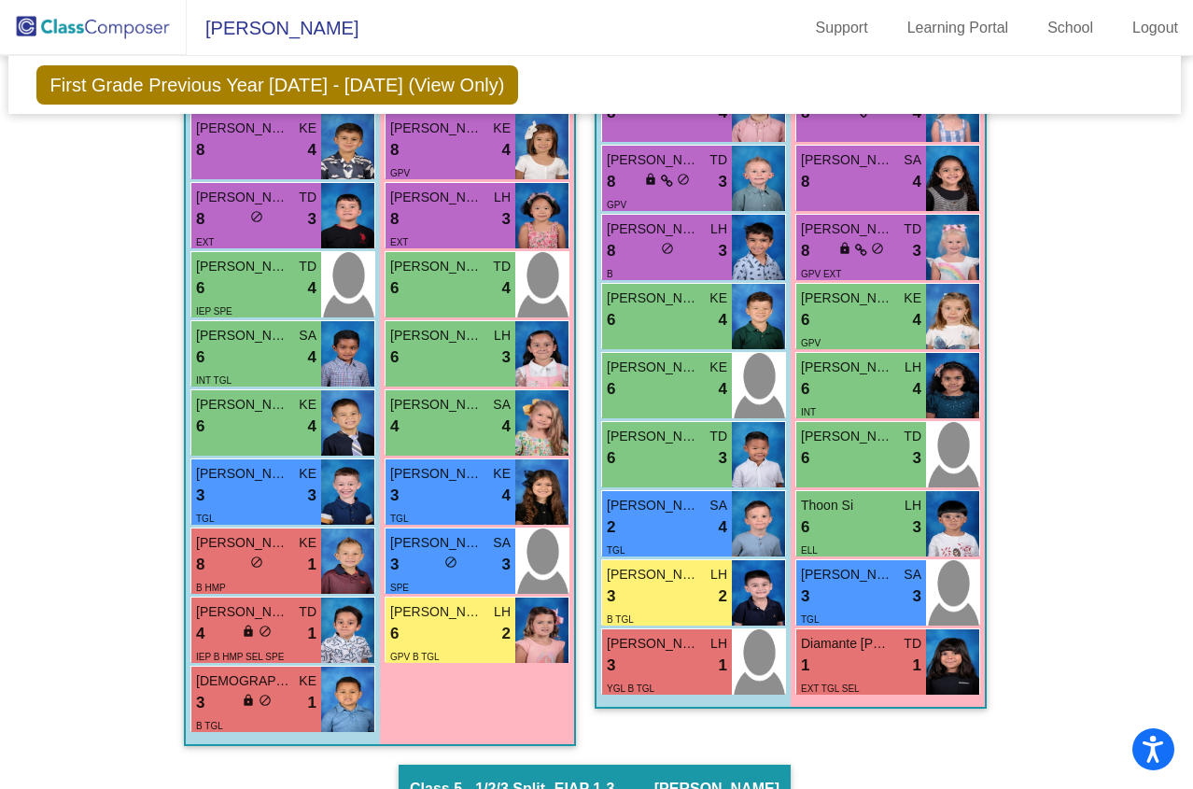
scroll to position [1786, 0]
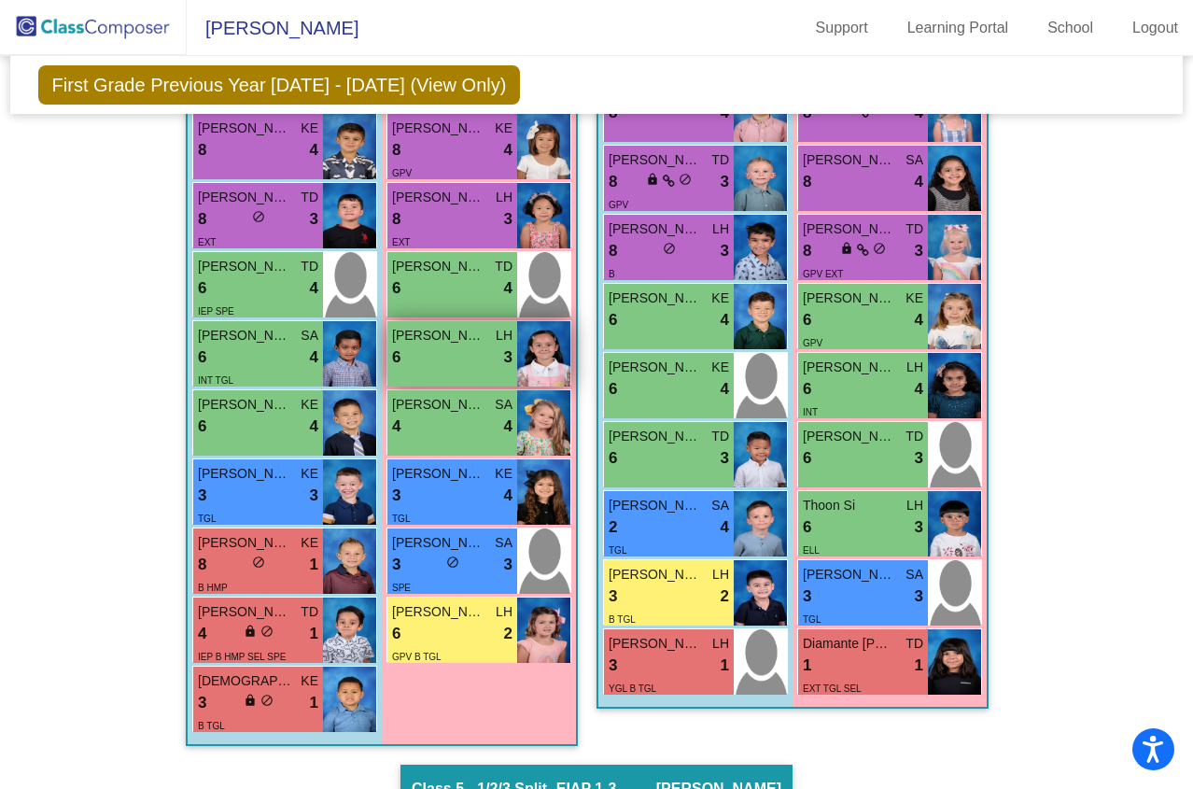
click at [437, 357] on div "6 lock do_not_disturb_alt 3" at bounding box center [452, 357] width 120 height 24
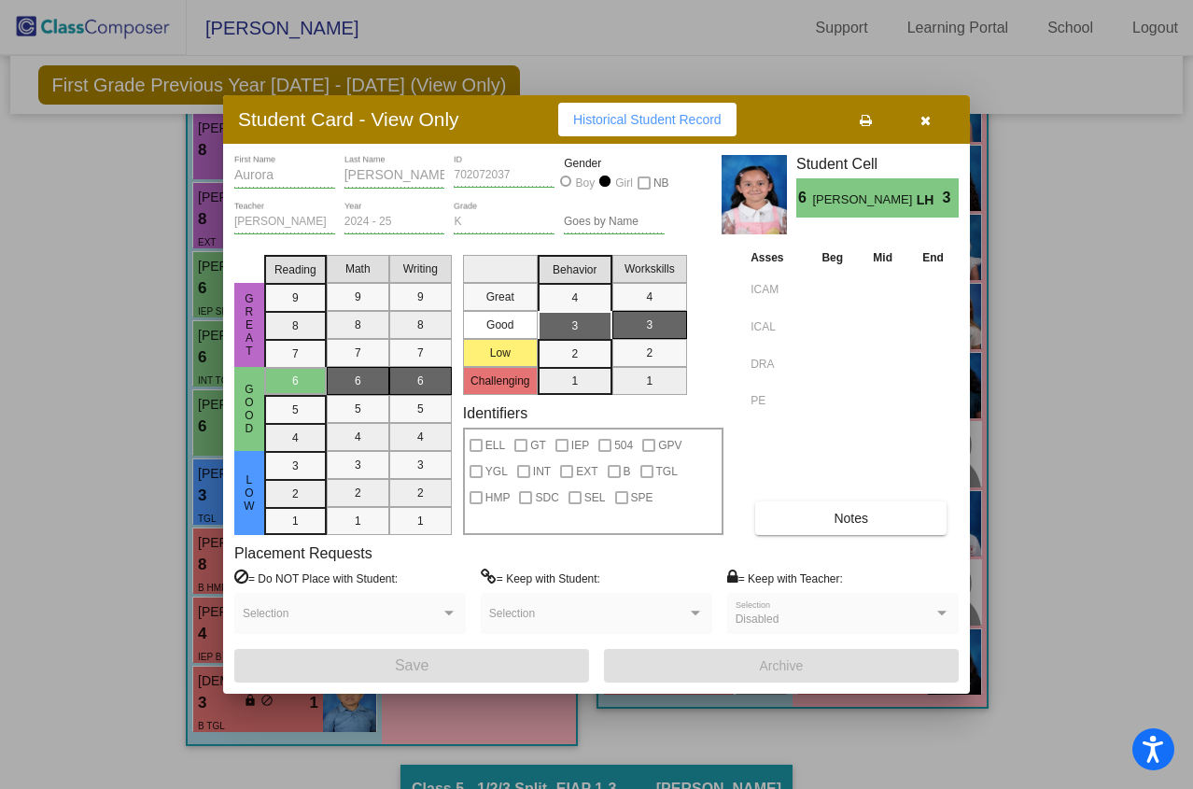
click at [934, 114] on button "button" at bounding box center [925, 120] width 60 height 34
